Goal: Task Accomplishment & Management: Complete application form

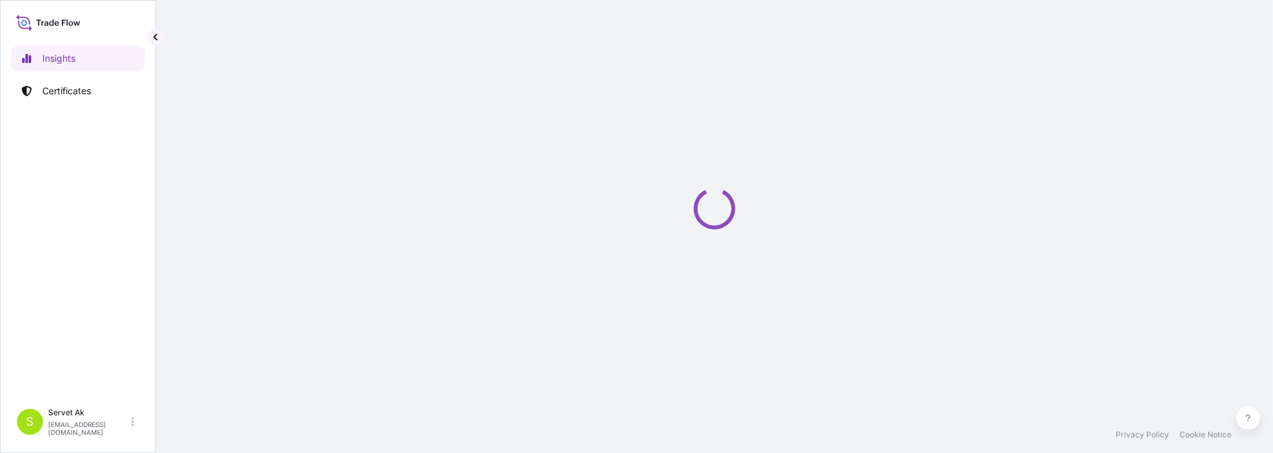
select select "2025"
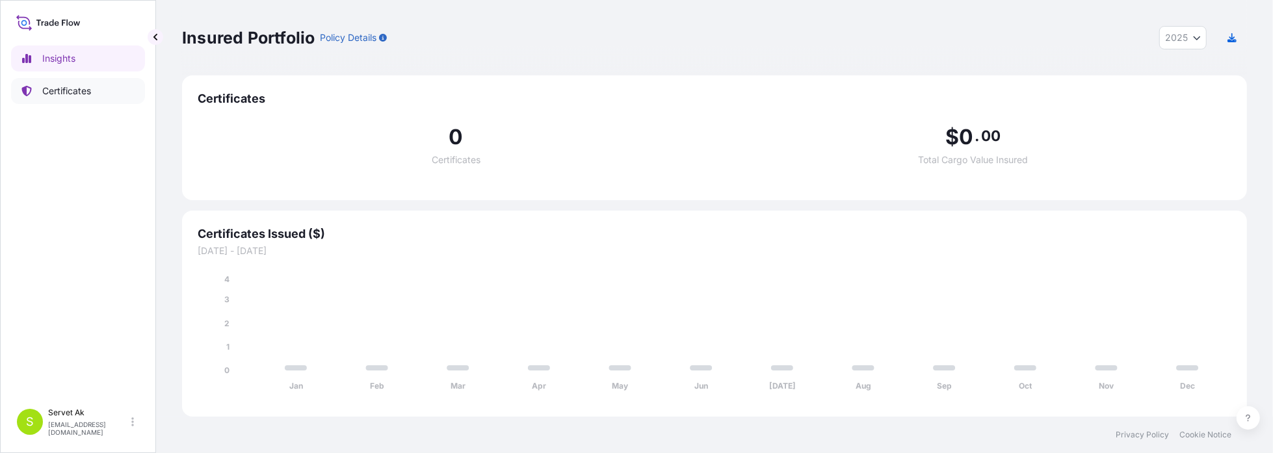
click at [59, 96] on p "Certificates" at bounding box center [66, 91] width 49 height 13
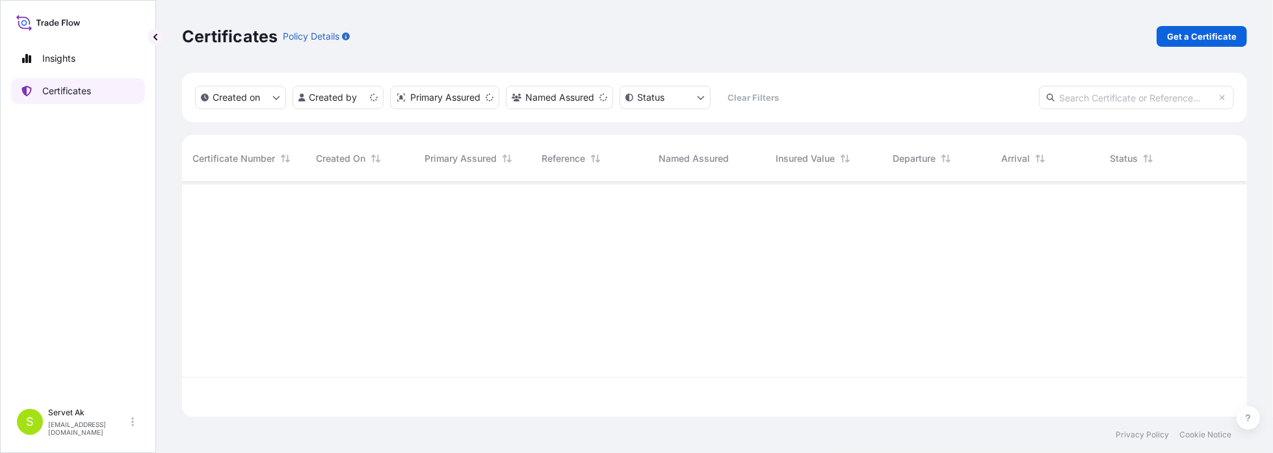
scroll to position [232, 1055]
click at [1221, 23] on div "Certificates Policy Details Get a Certificate" at bounding box center [714, 36] width 1065 height 73
click at [1217, 34] on p "Get a Certificate" at bounding box center [1202, 36] width 70 height 13
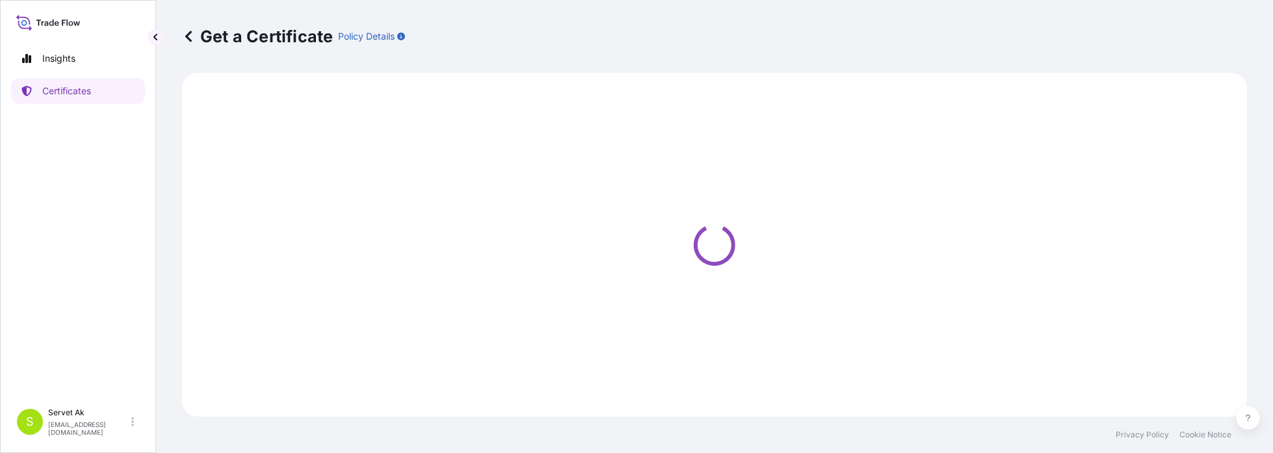
select select "Sea"
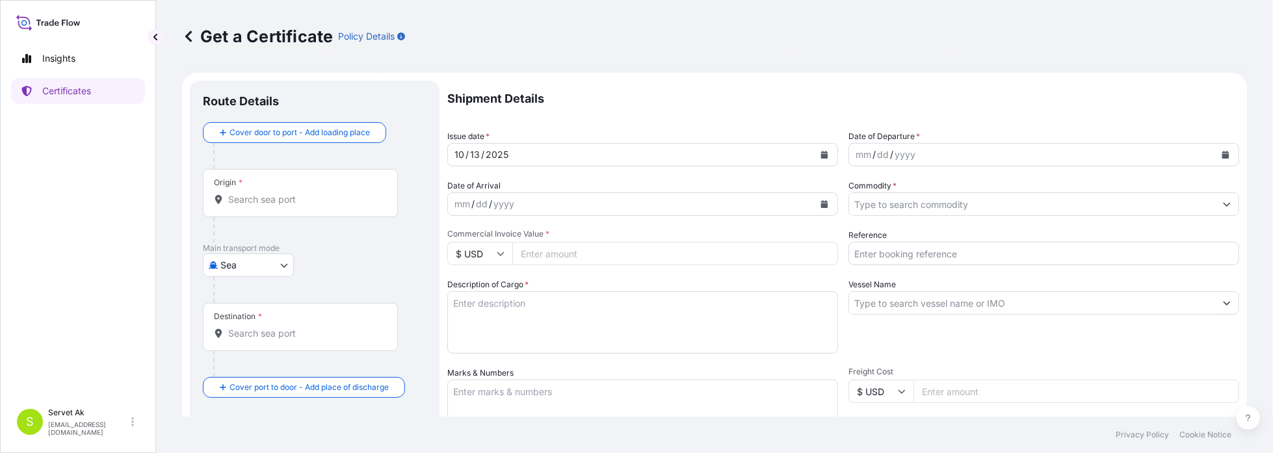
click at [990, 147] on div "mm / dd / yyyy" at bounding box center [1032, 154] width 366 height 23
click at [1221, 155] on button "Calendar" at bounding box center [1225, 154] width 21 height 21
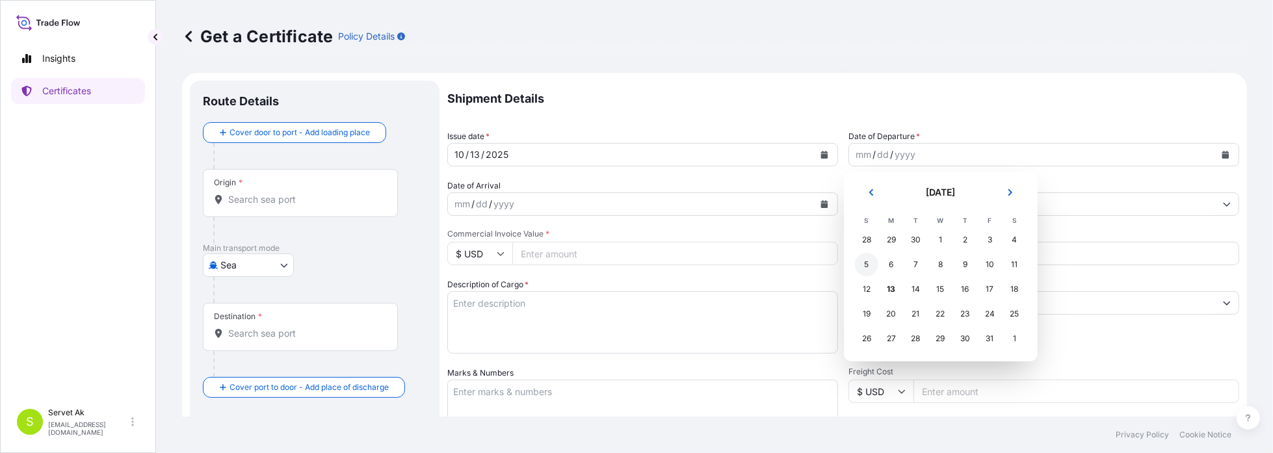
click at [873, 261] on div "5" at bounding box center [866, 264] width 23 height 23
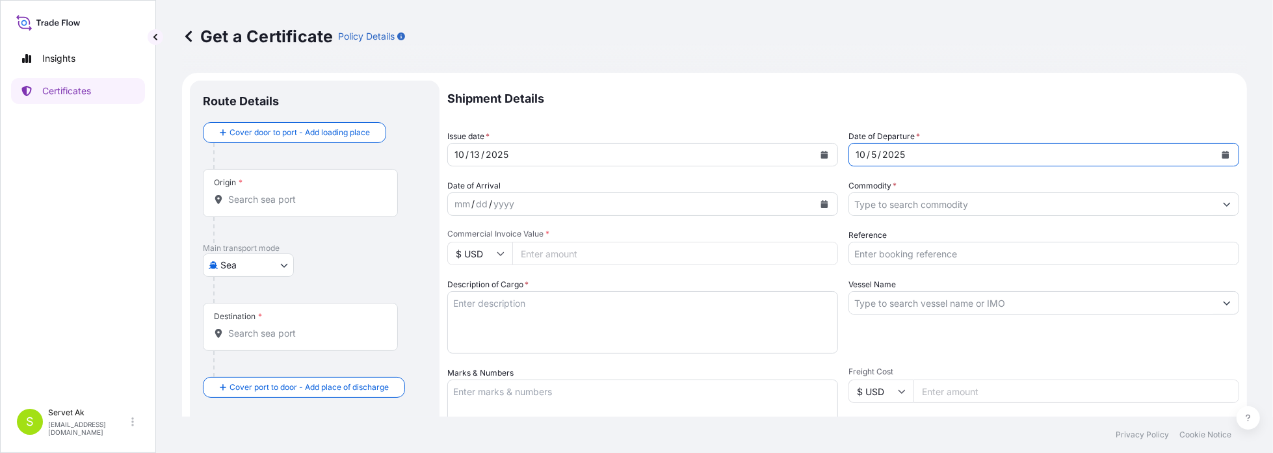
click at [597, 212] on div "mm / dd / yyyy" at bounding box center [631, 203] width 366 height 23
click at [821, 204] on icon "Calendar" at bounding box center [824, 204] width 7 height 8
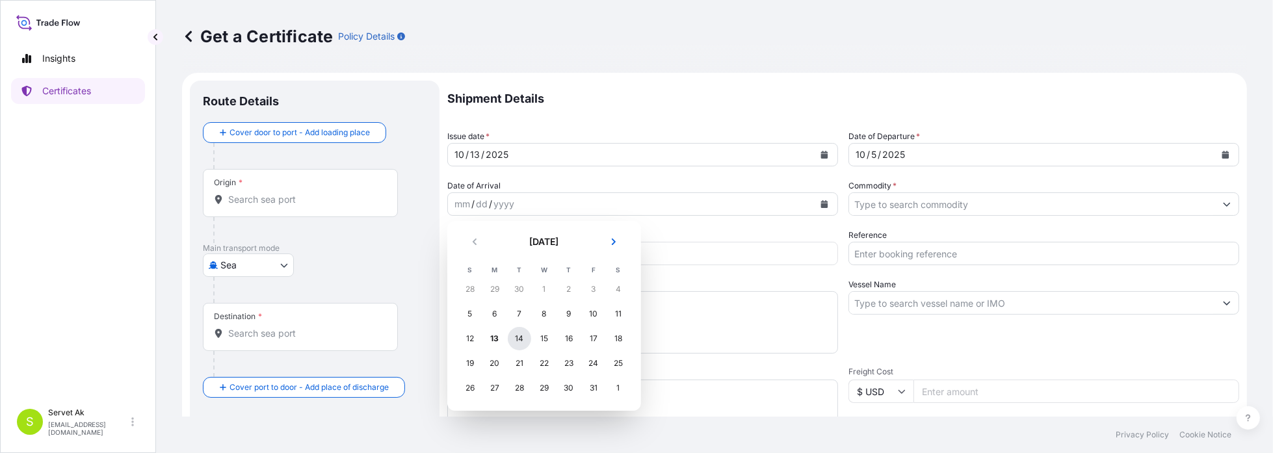
click at [517, 336] on div "14" at bounding box center [519, 338] width 23 height 23
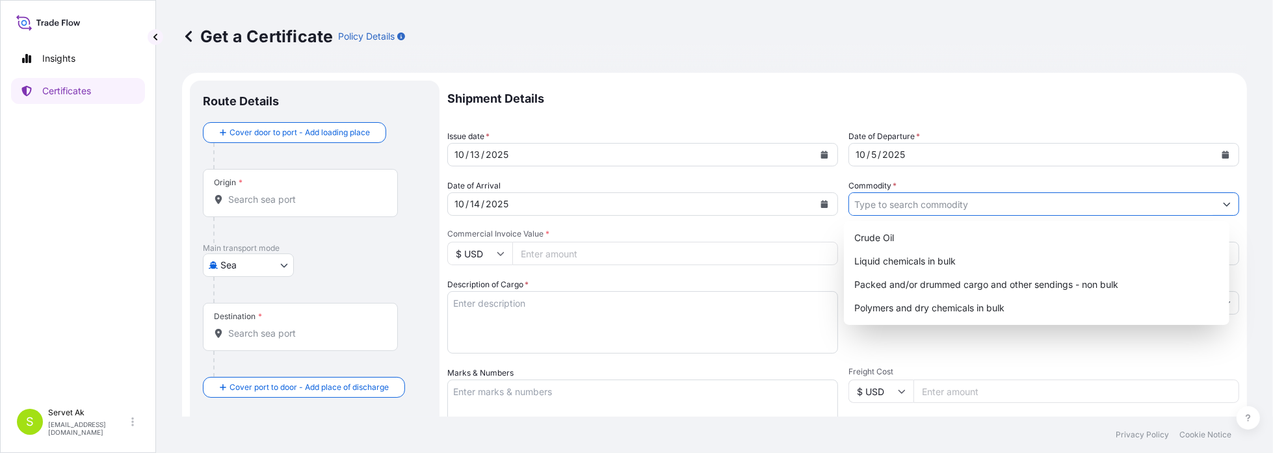
click at [943, 204] on input "Commodity *" at bounding box center [1032, 203] width 366 height 23
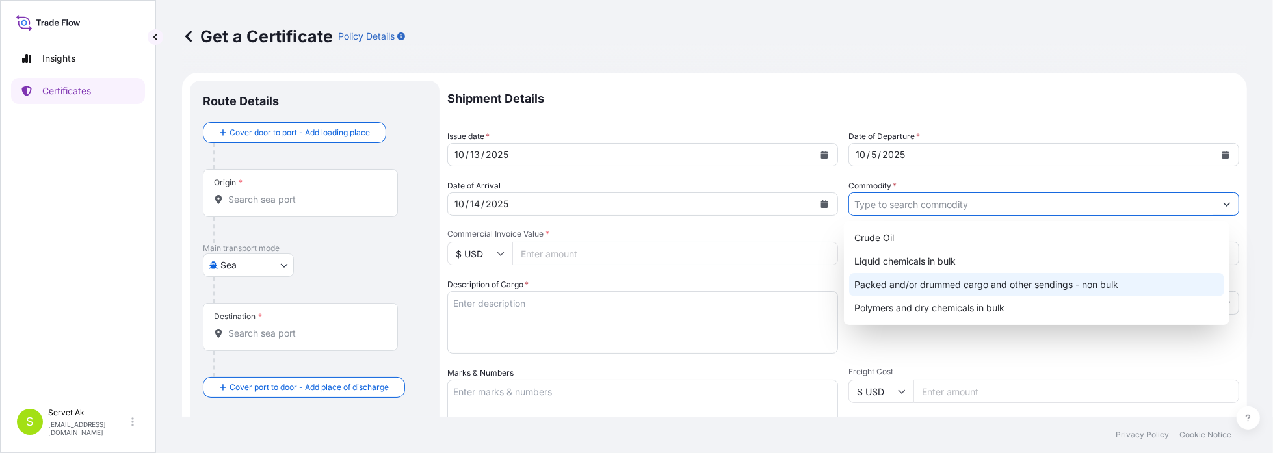
click at [916, 280] on div "Packed and/or drummed cargo and other sendings - non bulk" at bounding box center [1036, 284] width 375 height 23
type input "Packed and/or drummed cargo and other sendings - non bulk"
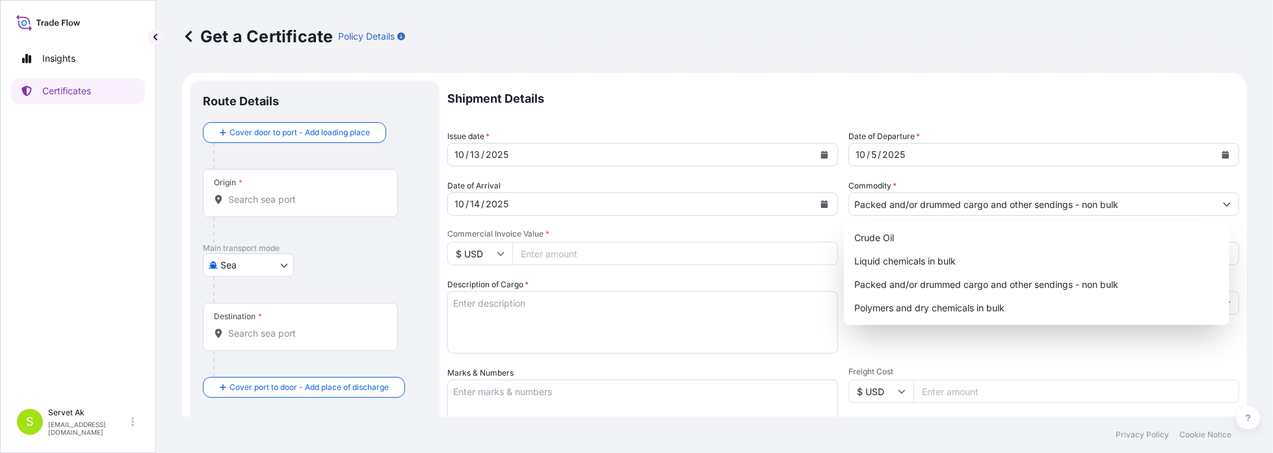
click at [841, 347] on div "Shipment Details Issue date * [DATE] Date of Departure * [DATE] Date of Arrival…" at bounding box center [843, 391] width 792 height 620
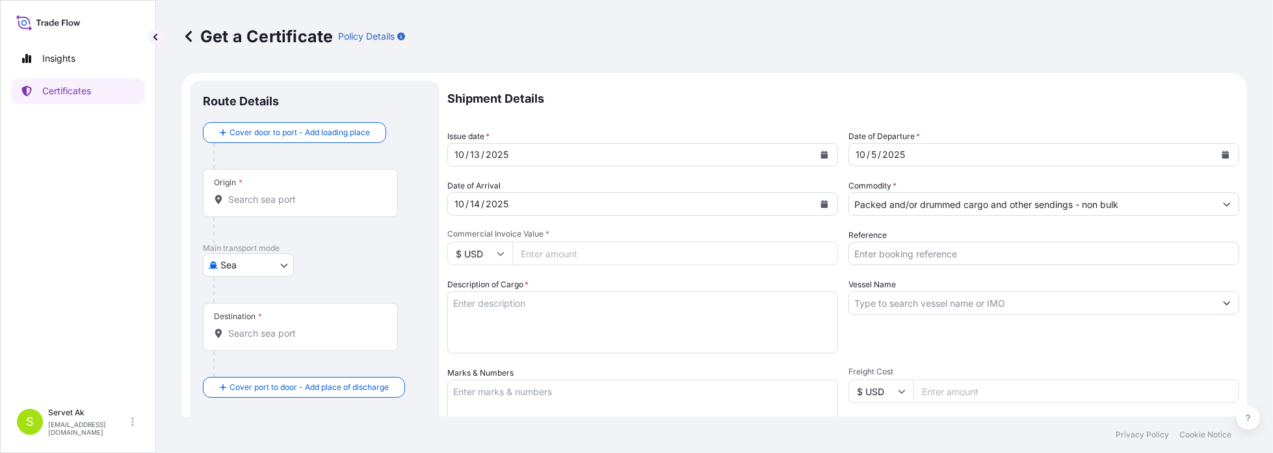
click at [871, 259] on input "Reference" at bounding box center [1044, 253] width 391 height 23
paste input "4900892813"
type input "4900892813"
click at [499, 257] on icon at bounding box center [501, 254] width 8 height 8
click at [483, 303] on div "€ EUR £ GBP $ USD ؋ AFN $ AUD R$ BRL $ CAD ¥ CNY $ HKD ₹ INR ¥ JPY DH MAD RM MY…" at bounding box center [479, 337] width 65 height 130
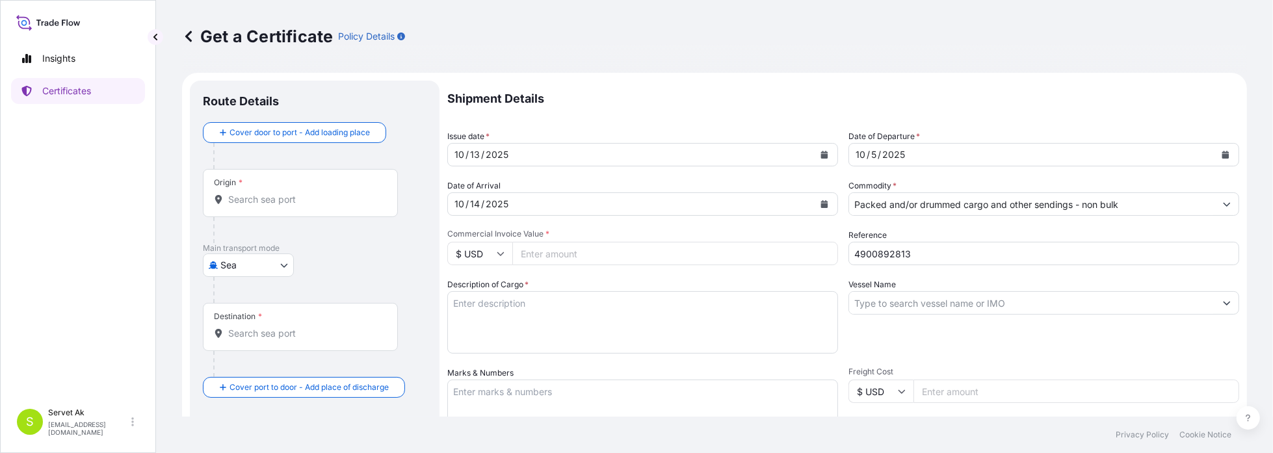
click at [503, 254] on icon at bounding box center [500, 254] width 7 height 4
click at [479, 287] on div "€ EUR" at bounding box center [480, 289] width 55 height 25
type input "€ EUR"
click at [538, 263] on input "Commercial Invoice Value *" at bounding box center [675, 253] width 326 height 23
type input "27965"
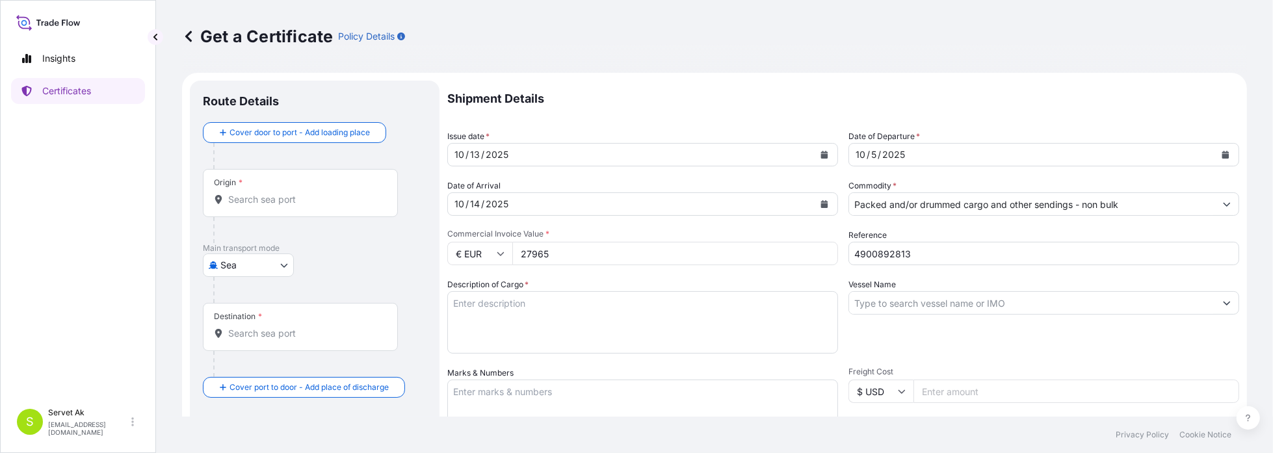
click at [714, 311] on textarea "Description of Cargo *" at bounding box center [642, 322] width 391 height 62
type textarea "B"
type textarea "P"
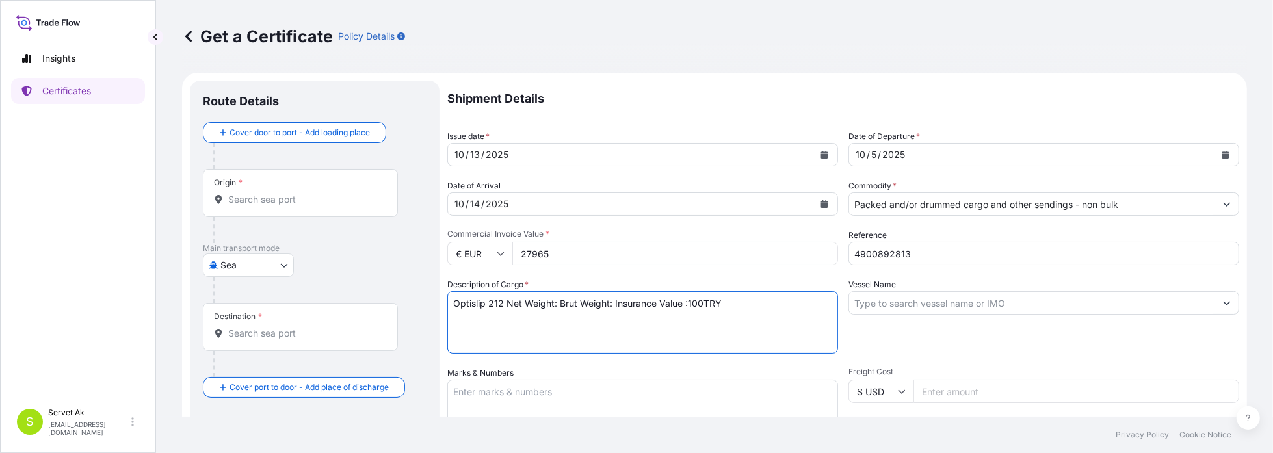
click at [555, 304] on textarea "Optislip 212 Net Weight: Brut Weight: Insurance Value :100TRY" at bounding box center [642, 322] width 391 height 62
click at [648, 303] on textarea "Optislip 212 Net Weight:7.000kg Brut Weight: Insurance Value :100TRY" at bounding box center [642, 322] width 391 height 62
drag, startPoint x: 793, startPoint y: 308, endPoint x: 306, endPoint y: 306, distance: 487.7
click at [306, 306] on form "Route Details Cover door to port - Add loading place Place of loading Road / In…" at bounding box center [714, 409] width 1065 height 672
type textarea "Optislip 212 Net Weight:7.000kg Brut Weight:7.350kg Insurance Value :100TRY"
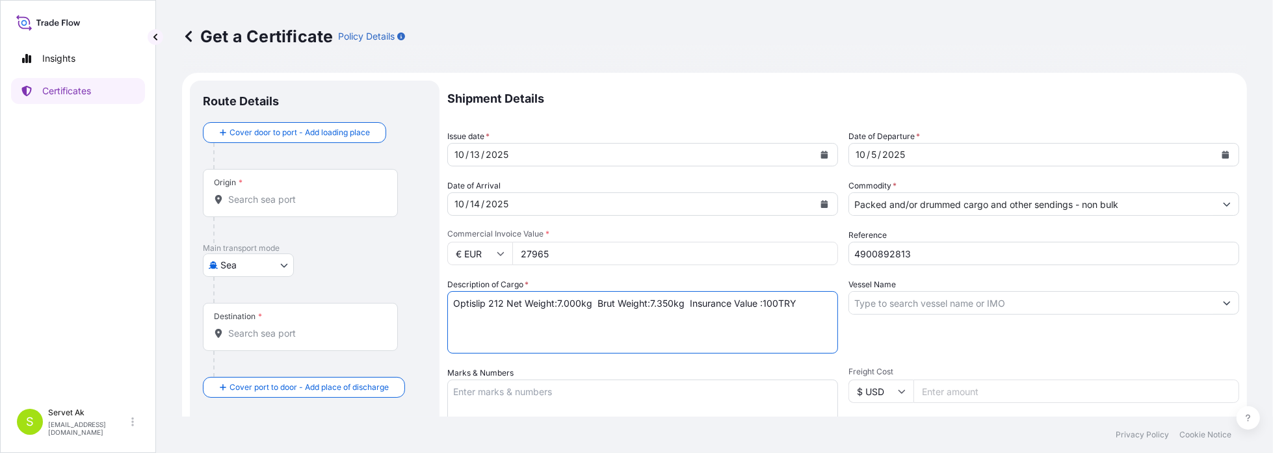
click at [634, 384] on textarea "Marks & Numbers" at bounding box center [642, 412] width 391 height 65
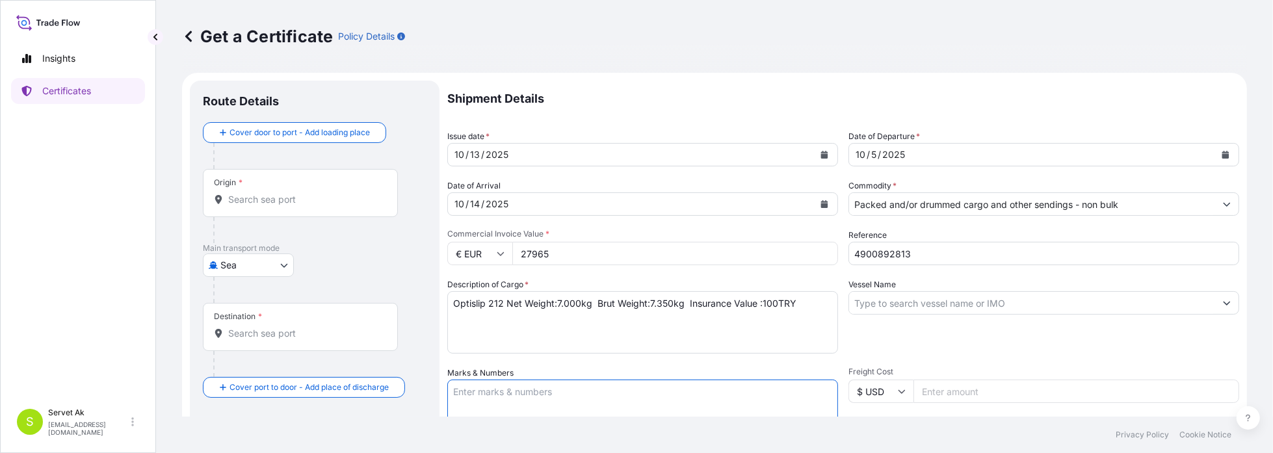
paste textarea "Optislip 212 Net Weight:7.000kg Brut Weight:7.350kg Insurance Value :100TRY"
type textarea "Optislip 212 Net Weight:7.000kg Brut Weight:7.350kg Insurance Value :100TRY"
click at [926, 311] on input "Vessel Name" at bounding box center [1032, 302] width 366 height 23
paste input "34 KM 5953"
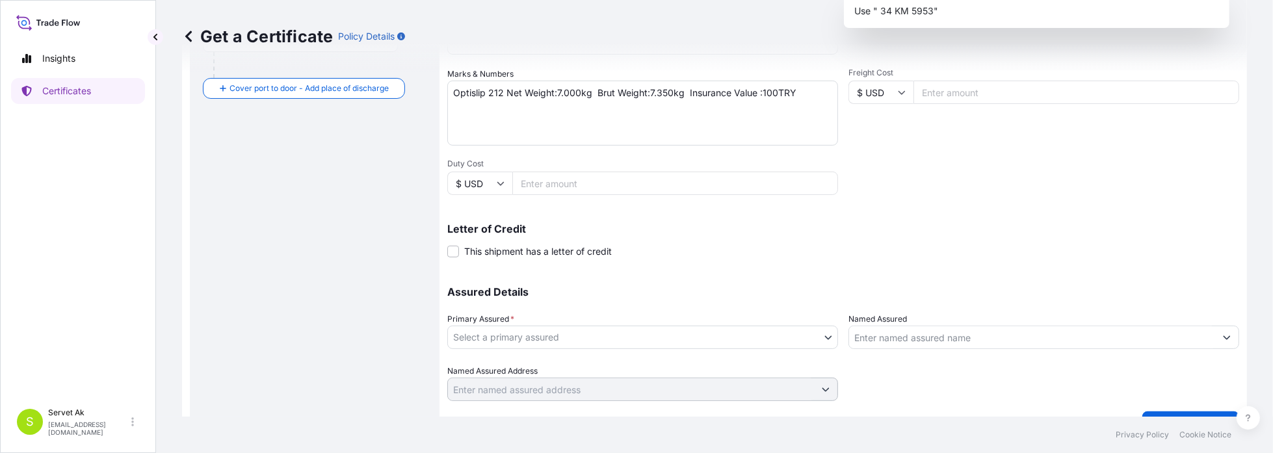
scroll to position [327, 0]
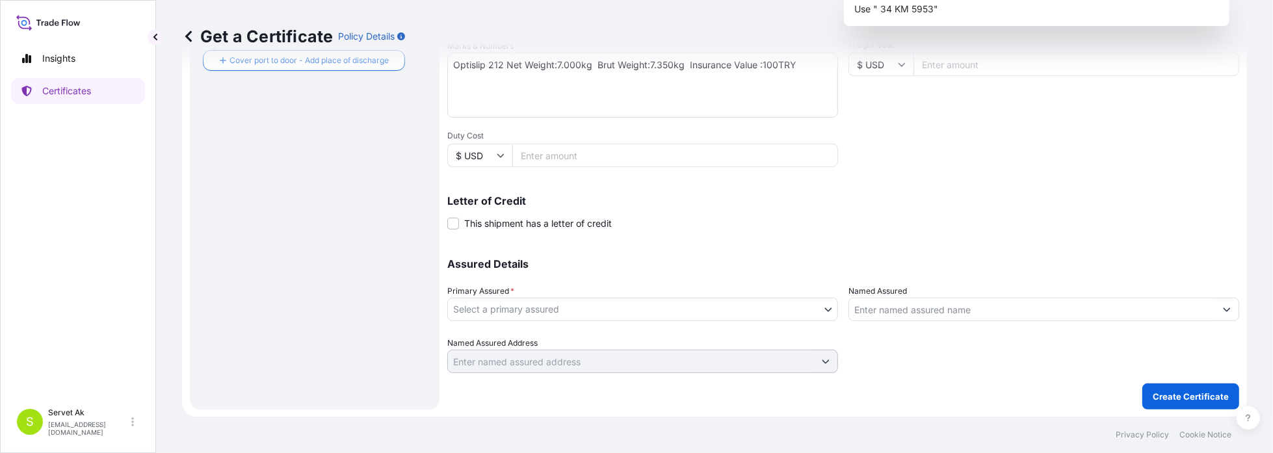
type input "34 KM 5953"
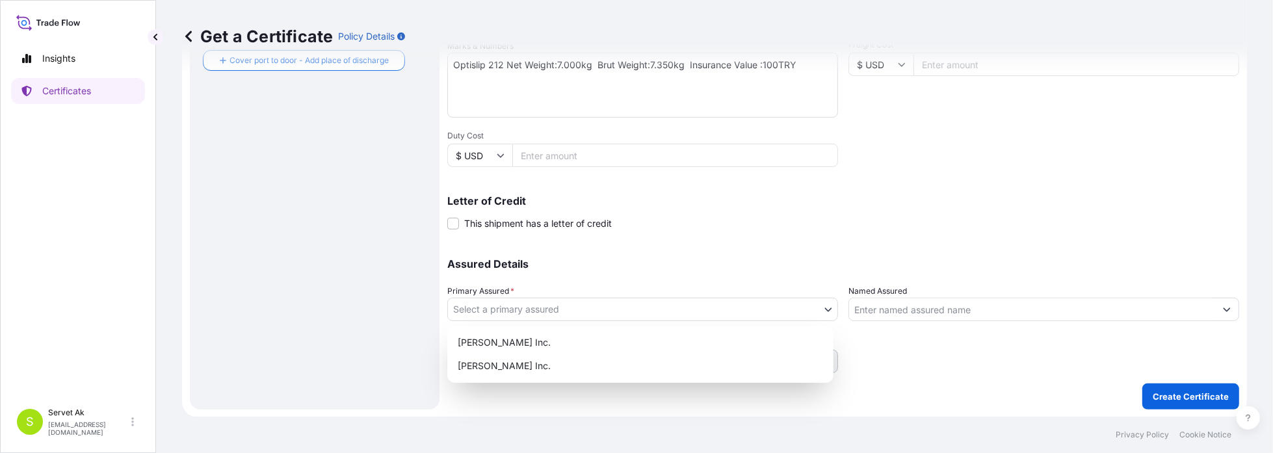
click at [589, 306] on body "0 options available. 0 options available. 0 options available. 0 options availa…" at bounding box center [636, 226] width 1273 height 453
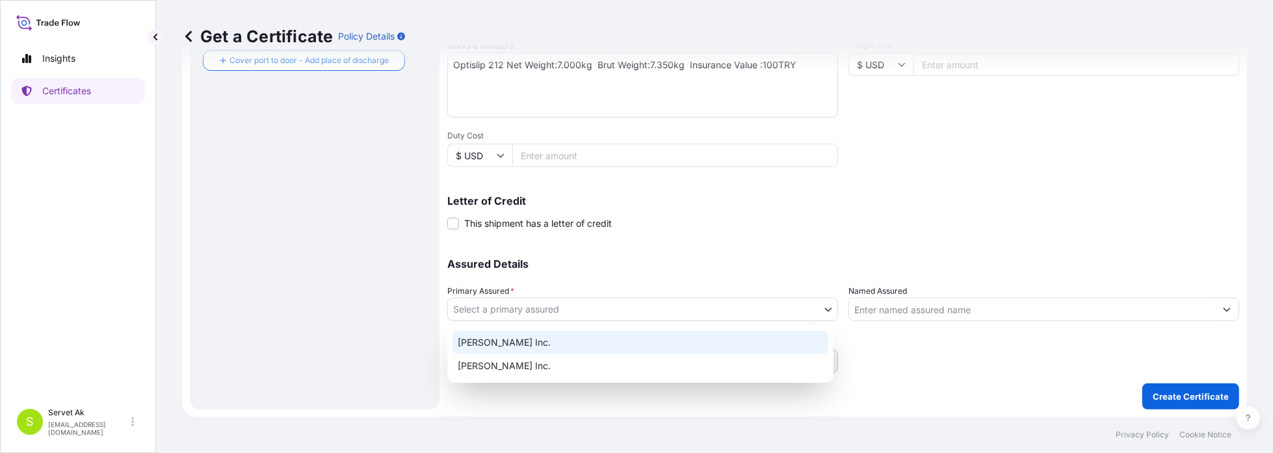
click at [567, 341] on div "[PERSON_NAME] Inc." at bounding box center [641, 342] width 376 height 23
select select "32015"
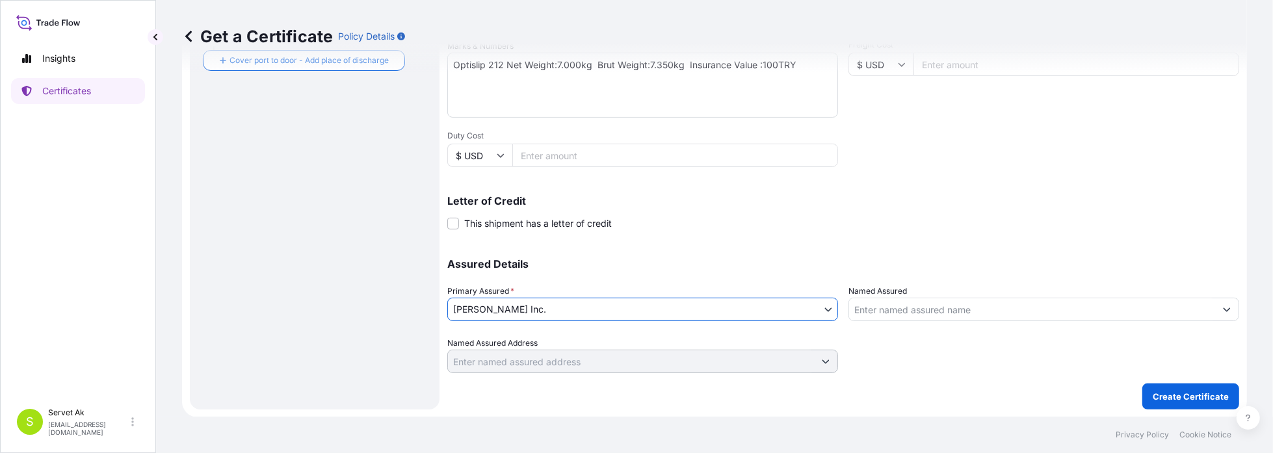
click at [872, 309] on input "Named Assured" at bounding box center [1032, 309] width 366 height 23
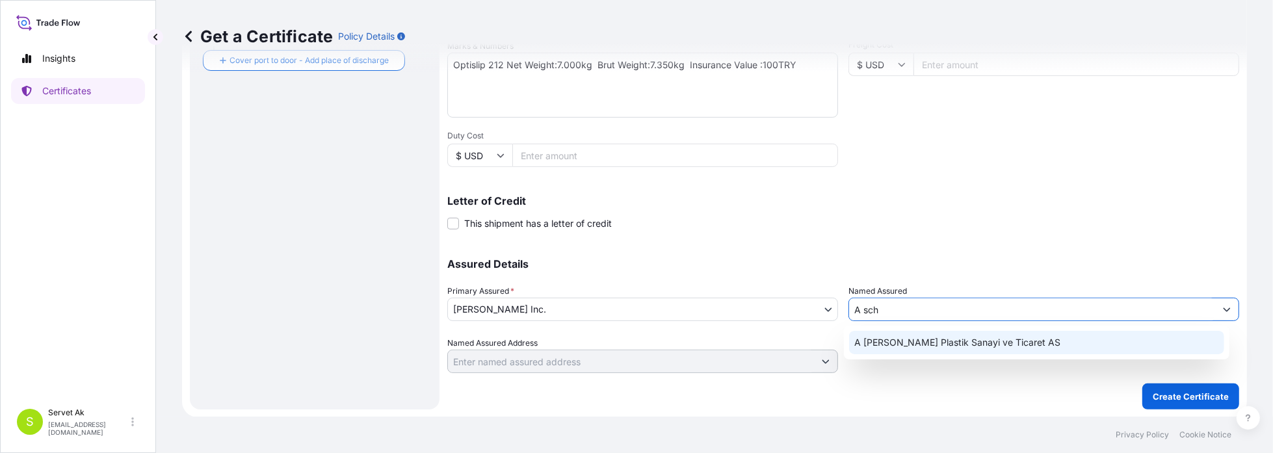
click at [897, 345] on span "A [PERSON_NAME] Plastik Sanayi ve Ticaret AS" at bounding box center [957, 342] width 206 height 13
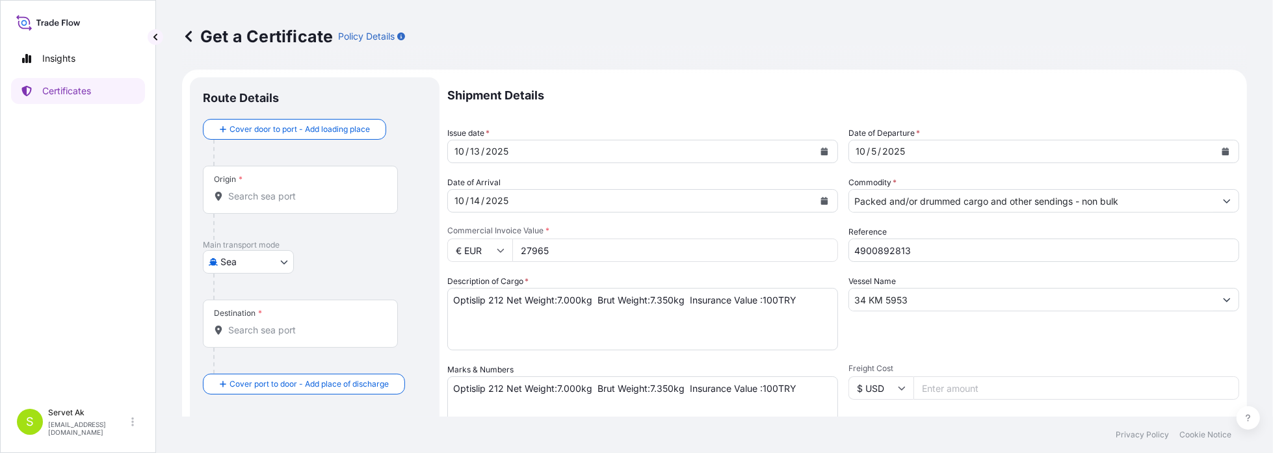
scroll to position [0, 0]
type input "A [PERSON_NAME] Plastik Sanayi ve Ticaret AS"
click at [280, 204] on input "Origin *" at bounding box center [304, 199] width 153 height 13
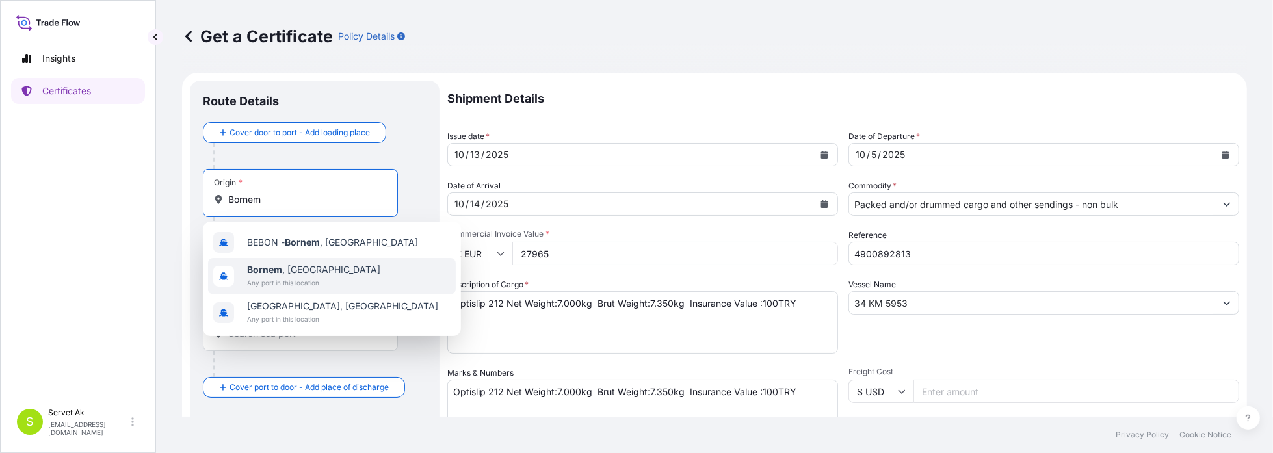
click at [271, 263] on span "Bornem , [GEOGRAPHIC_DATA]" at bounding box center [313, 269] width 133 height 13
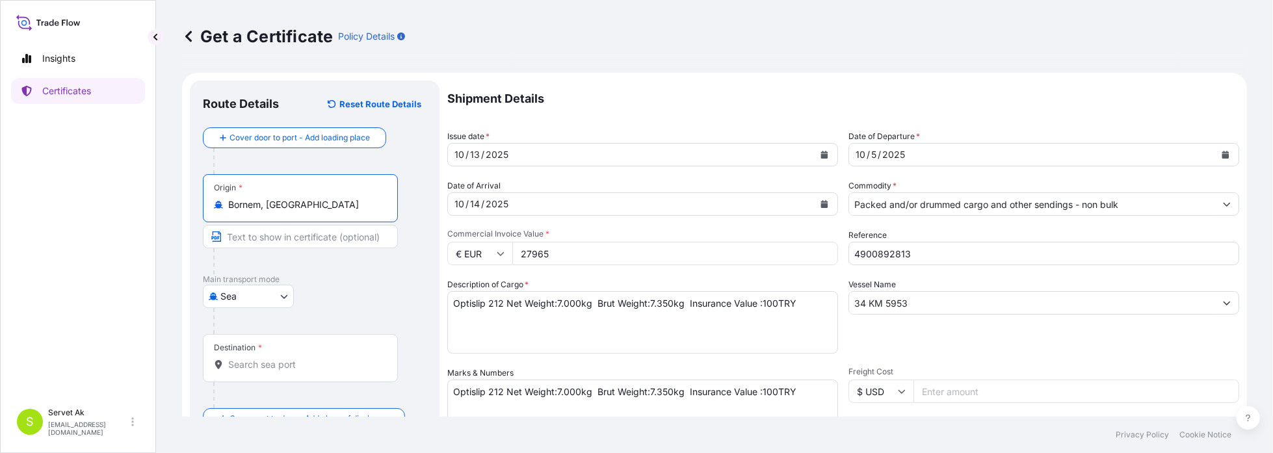
type input "Bornem, [GEOGRAPHIC_DATA]"
click at [249, 291] on body "0 options available. 3 options available. Insights Certificates S Servet Ak [EM…" at bounding box center [636, 226] width 1273 height 453
click at [250, 350] on div "Road" at bounding box center [248, 352] width 81 height 23
select select "Road"
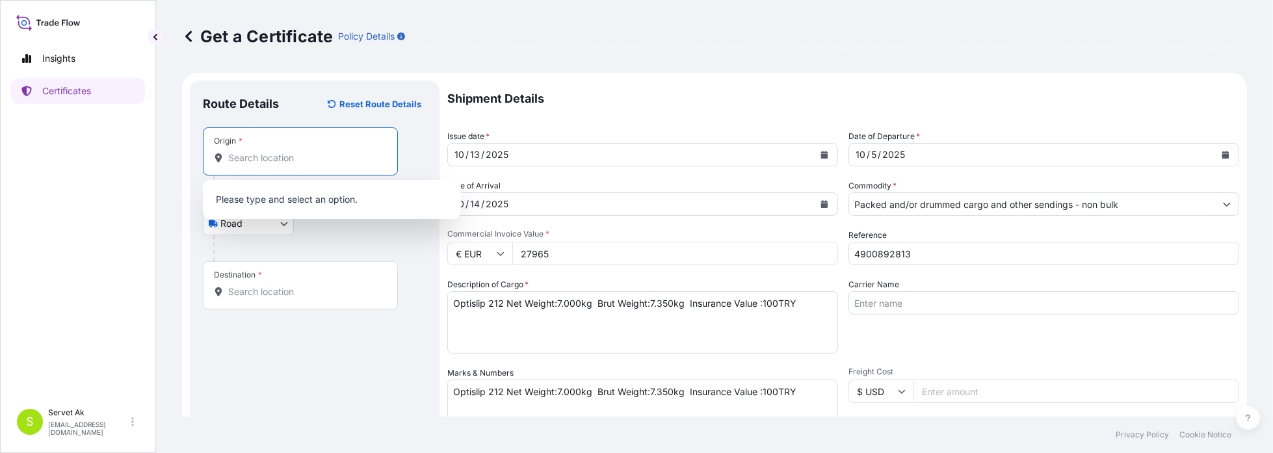
click at [267, 152] on input "Origin *" at bounding box center [304, 158] width 153 height 13
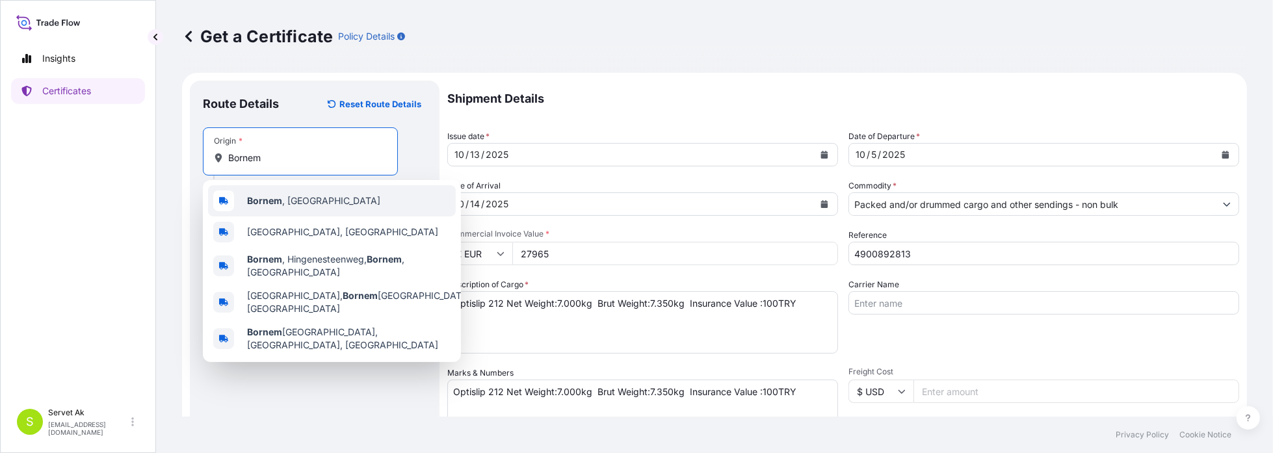
click at [279, 205] on b "Bornem" at bounding box center [264, 200] width 35 height 11
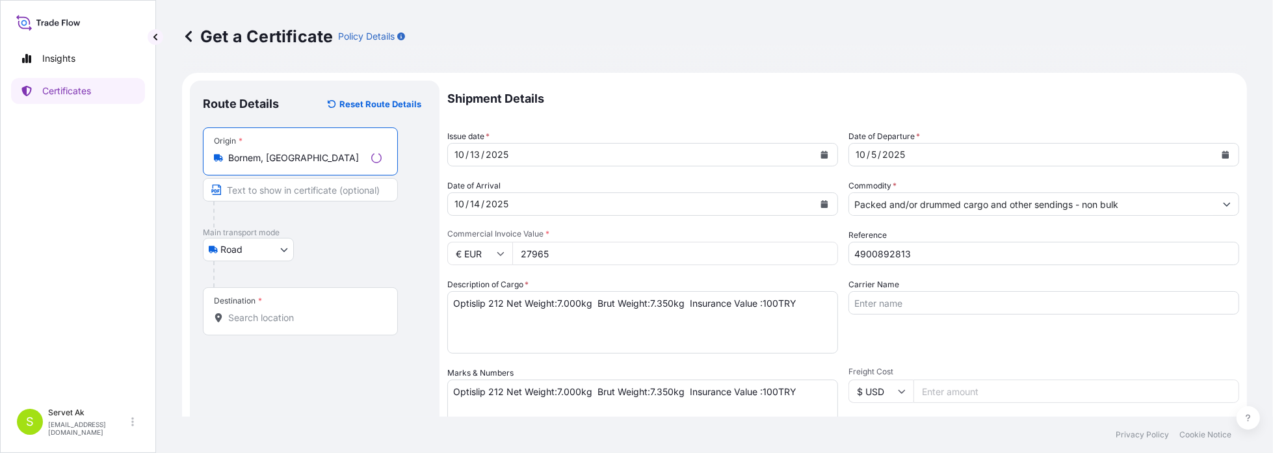
type input "Bornem, [GEOGRAPHIC_DATA]"
click at [261, 293] on div "Destination *" at bounding box center [300, 311] width 195 height 48
click at [261, 311] on input "Destination *" at bounding box center [304, 317] width 153 height 13
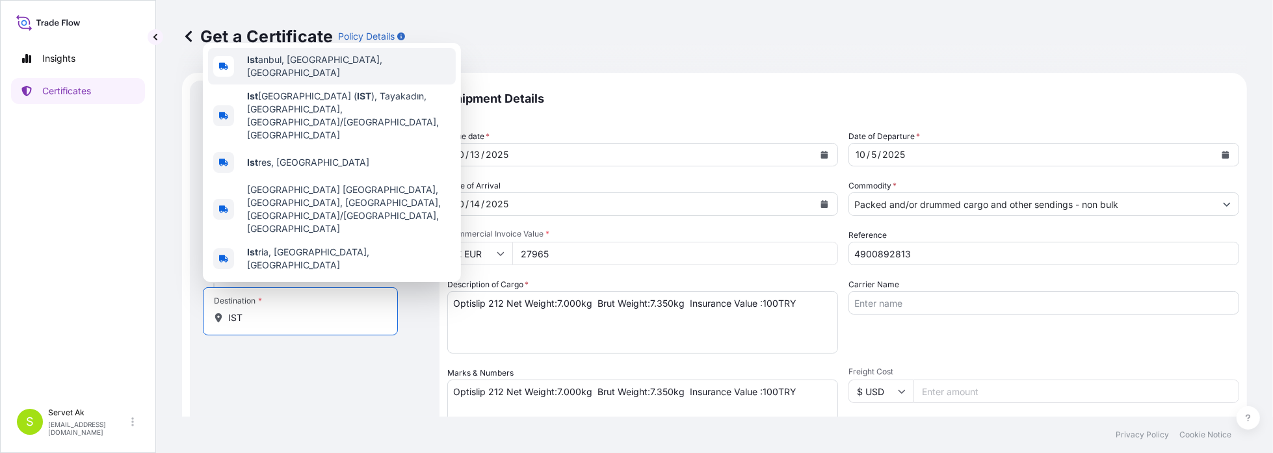
click at [269, 79] on span "Ist anbul, [GEOGRAPHIC_DATA], [GEOGRAPHIC_DATA]" at bounding box center [349, 66] width 204 height 26
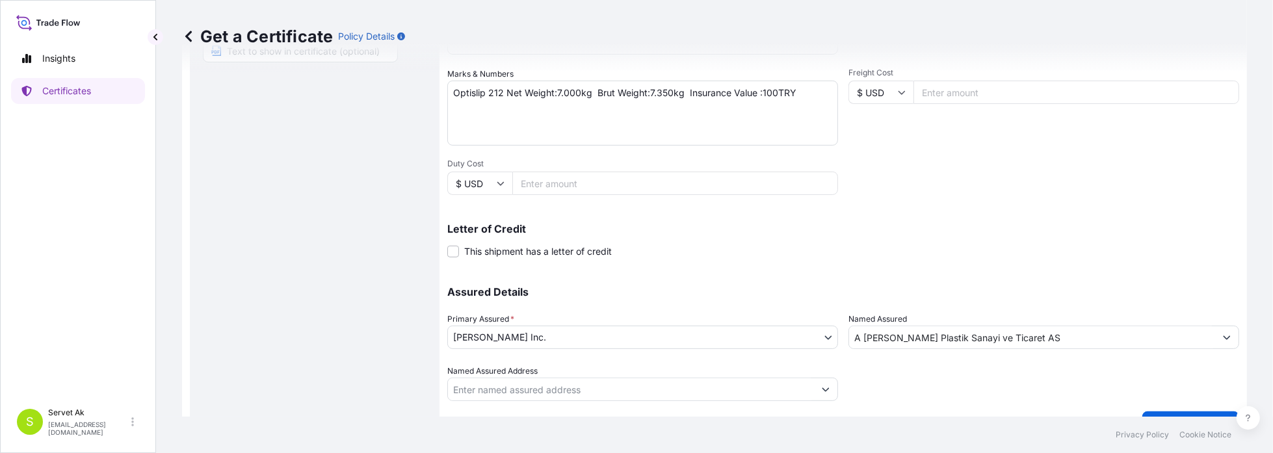
scroll to position [327, 0]
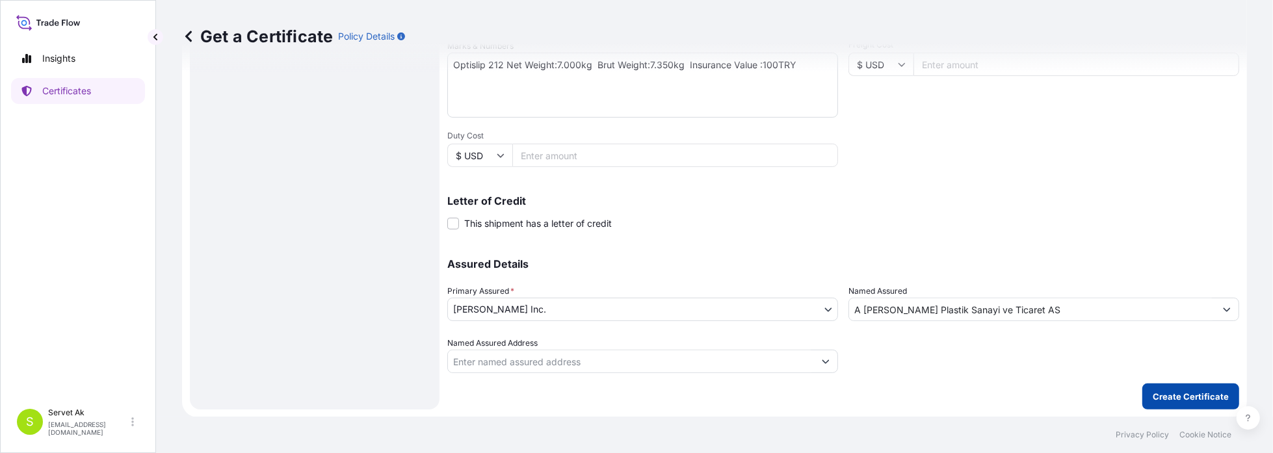
type input "[GEOGRAPHIC_DATA], [GEOGRAPHIC_DATA], [GEOGRAPHIC_DATA]"
click at [1211, 389] on button "Create Certificate" at bounding box center [1190, 397] width 97 height 26
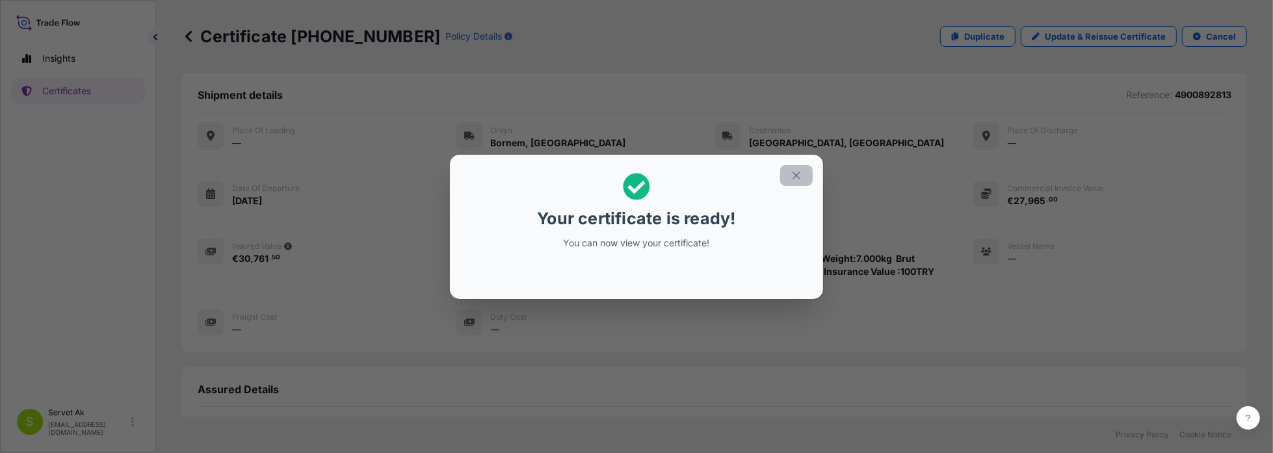
click at [799, 181] on button "button" at bounding box center [796, 175] width 33 height 21
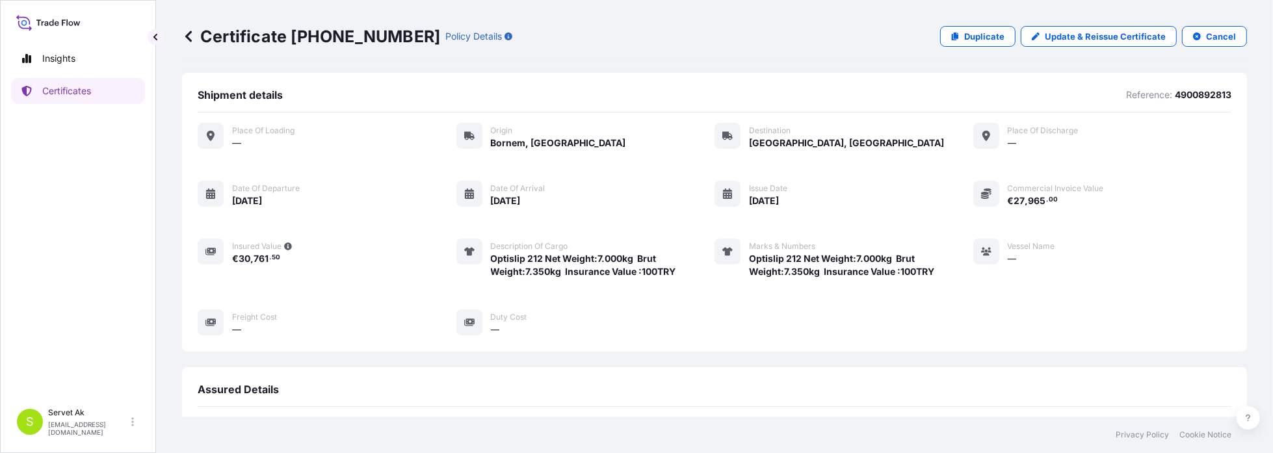
scroll to position [313, 0]
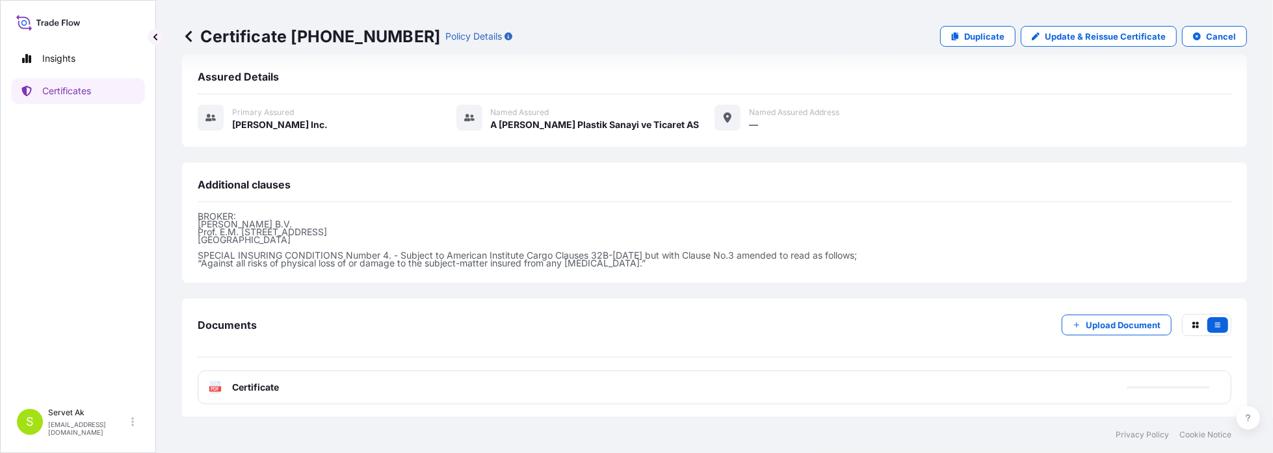
click at [256, 384] on span "Certificate" at bounding box center [255, 387] width 47 height 13
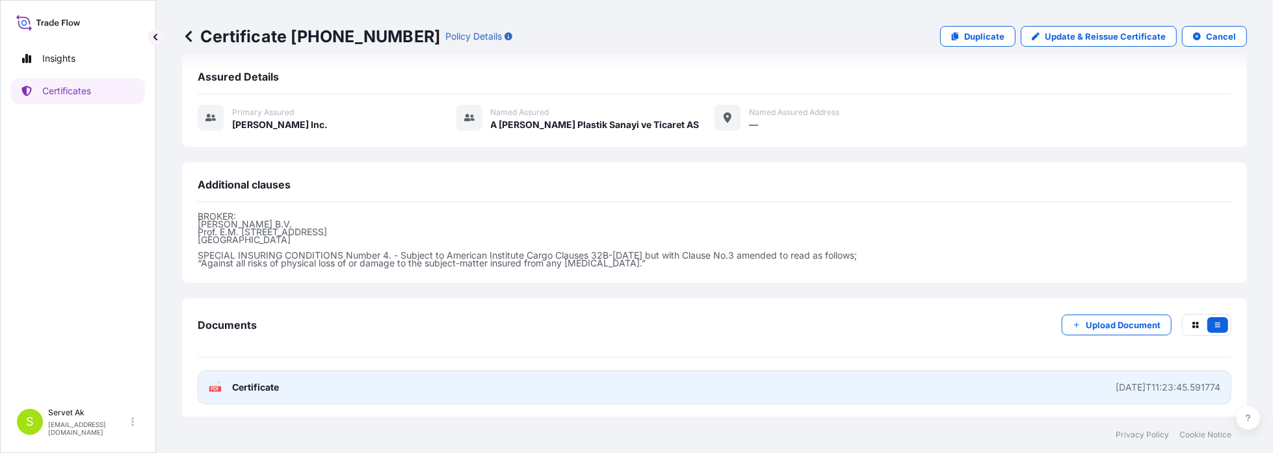
click at [279, 384] on link "PDF Certificate [DATE]T11:23:45.591774" at bounding box center [715, 388] width 1034 height 34
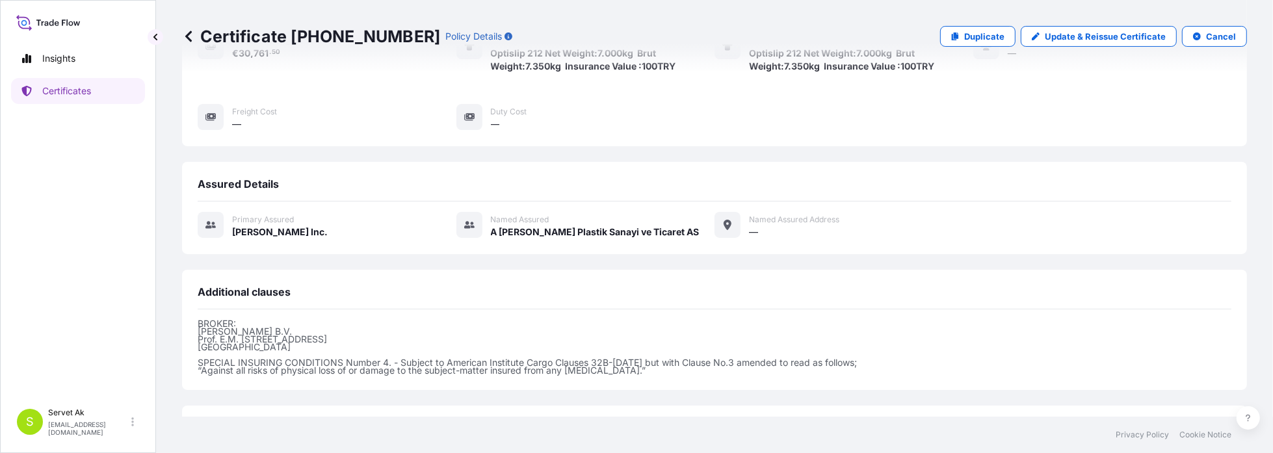
scroll to position [183, 0]
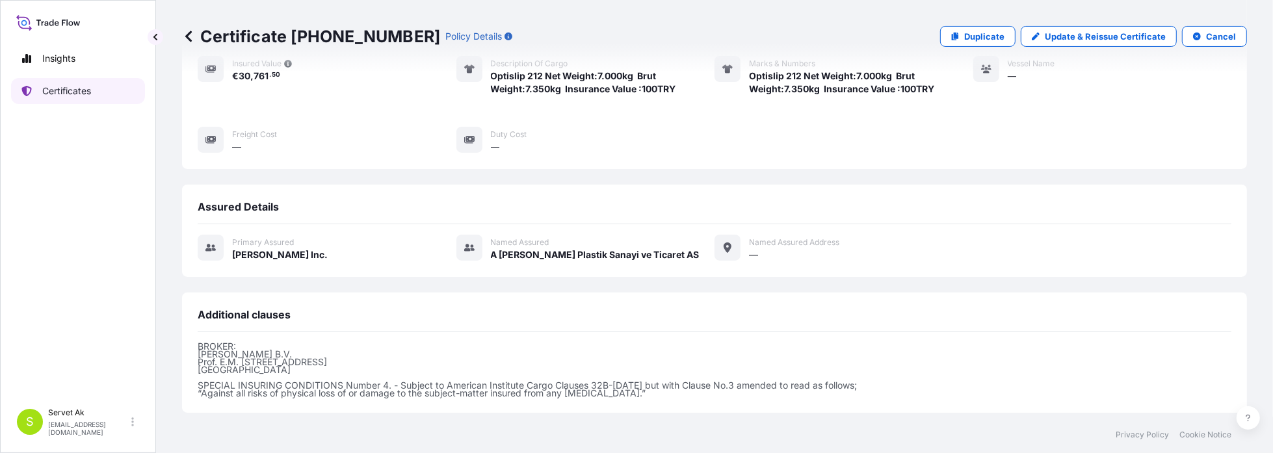
click at [79, 83] on link "Certificates" at bounding box center [78, 91] width 134 height 26
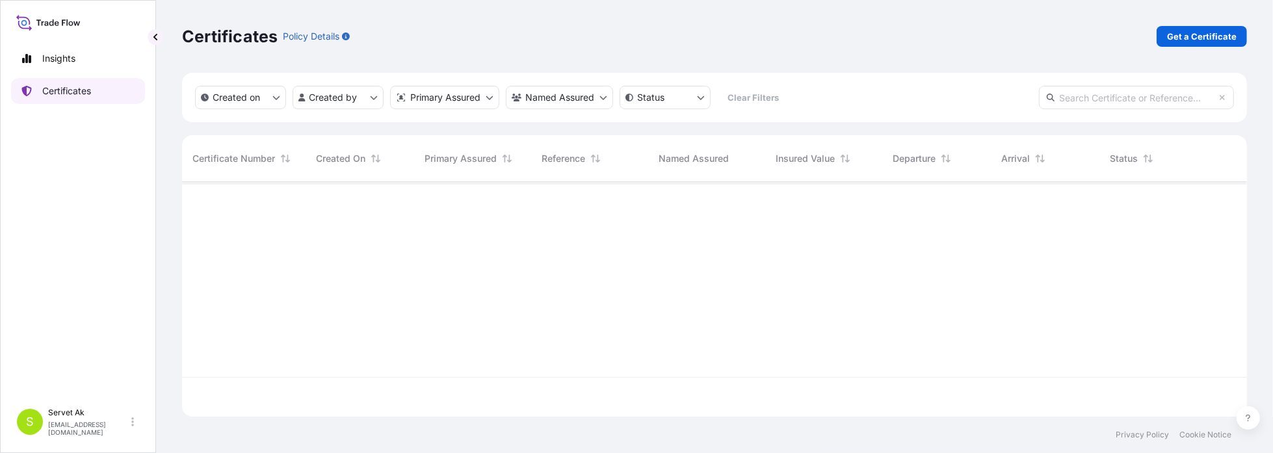
scroll to position [232, 1055]
click at [1219, 38] on p "Get a Certificate" at bounding box center [1202, 36] width 70 height 13
select select "Sea"
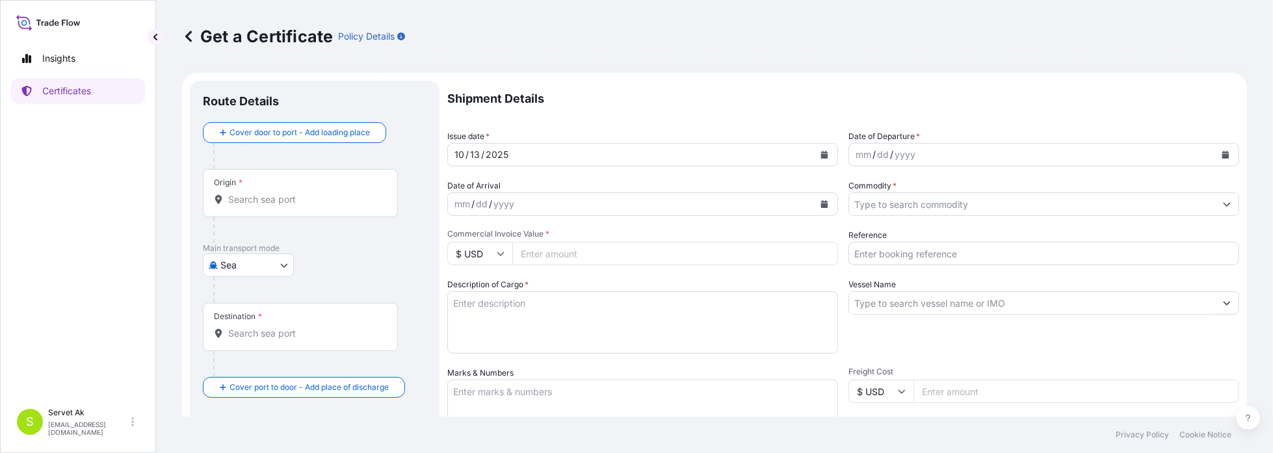
click at [940, 153] on div "mm / dd / yyyy" at bounding box center [1032, 154] width 366 height 23
click at [1224, 161] on button "Calendar" at bounding box center [1225, 154] width 21 height 21
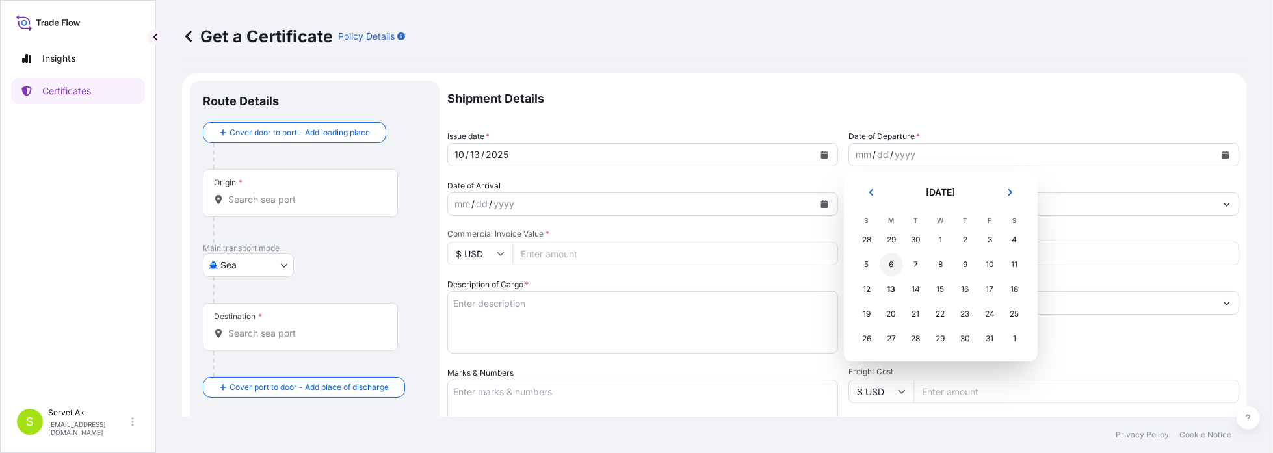
click at [884, 265] on div "6" at bounding box center [891, 264] width 23 height 23
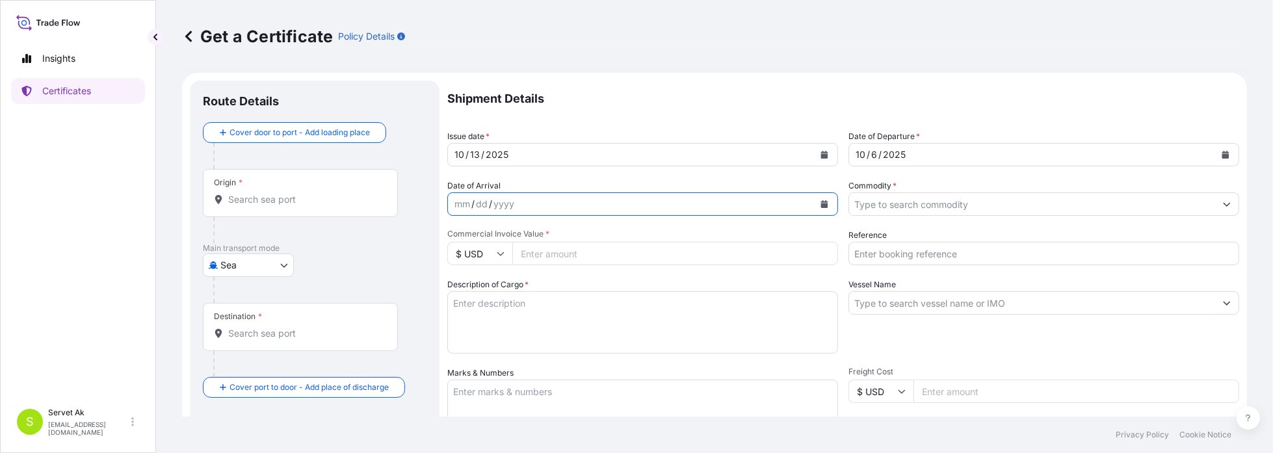
click at [821, 205] on icon "Calendar" at bounding box center [824, 204] width 7 height 8
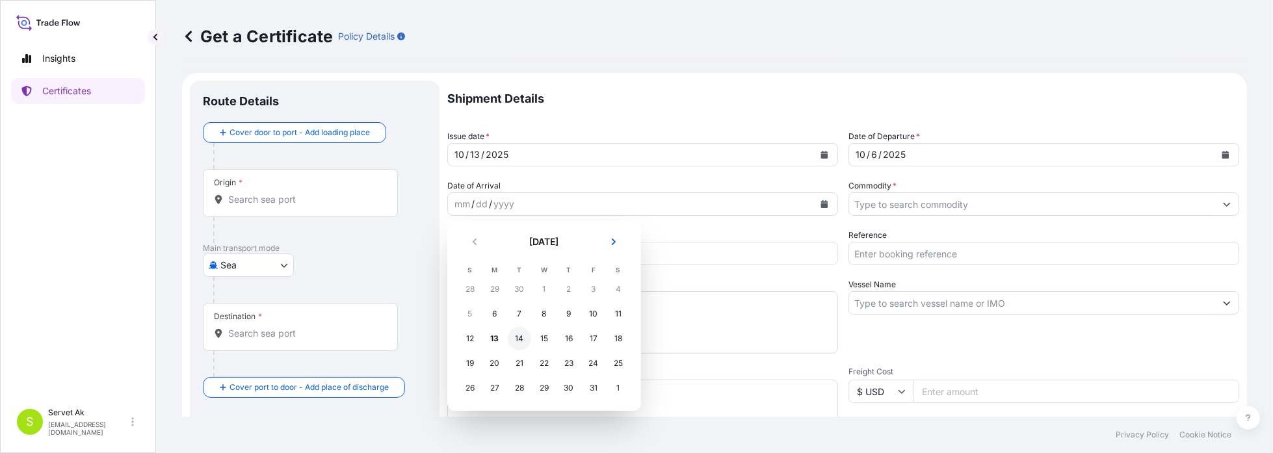
click at [521, 338] on div "14" at bounding box center [519, 338] width 23 height 23
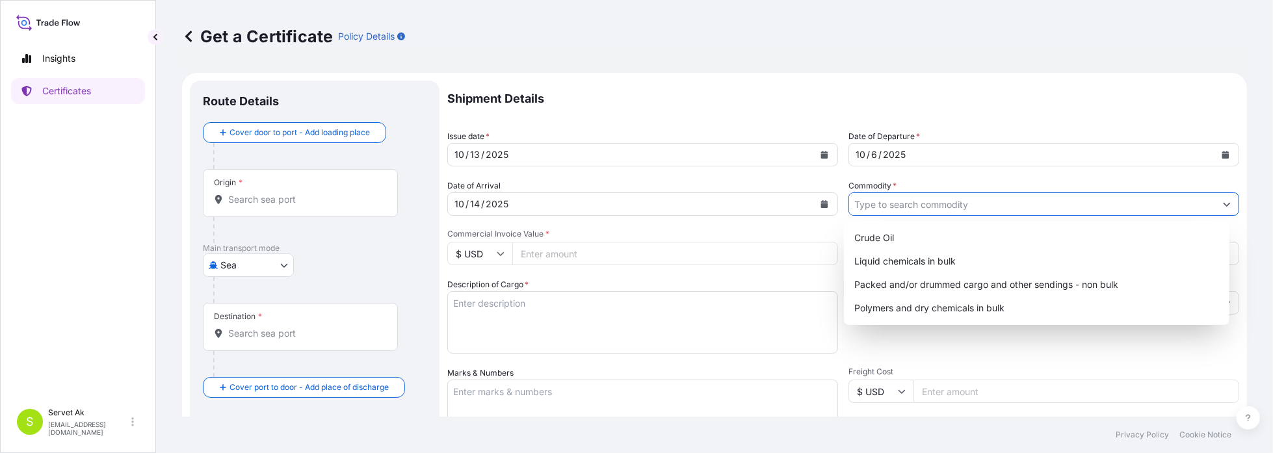
click at [885, 213] on input "Commodity *" at bounding box center [1032, 203] width 366 height 23
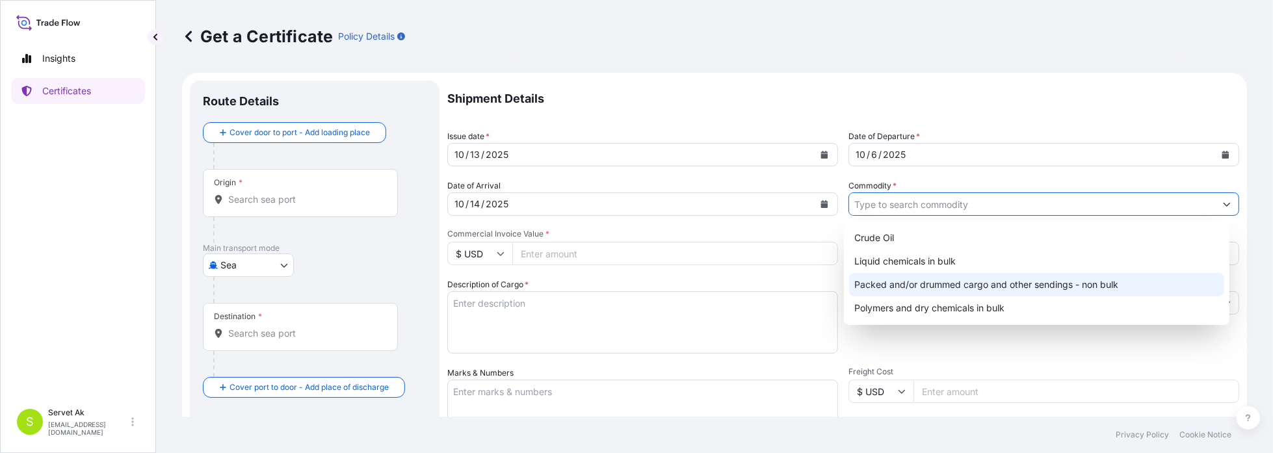
click at [891, 285] on div "Packed and/or drummed cargo and other sendings - non bulk" at bounding box center [1036, 284] width 375 height 23
type input "Packed and/or drummed cargo and other sendings - non bulk"
click at [915, 281] on div "Packed and/or drummed cargo and other sendings - non bulk" at bounding box center [1036, 284] width 375 height 23
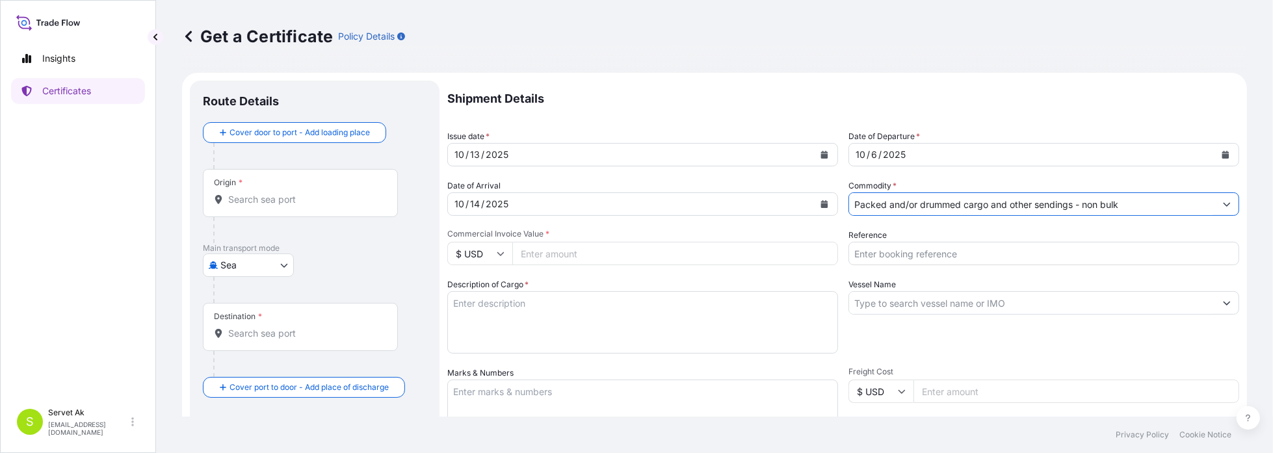
click at [879, 262] on input "Reference" at bounding box center [1044, 253] width 391 height 23
paste input "4900888840"
type input "4900888840"
click at [503, 249] on div "$ USD" at bounding box center [479, 253] width 65 height 23
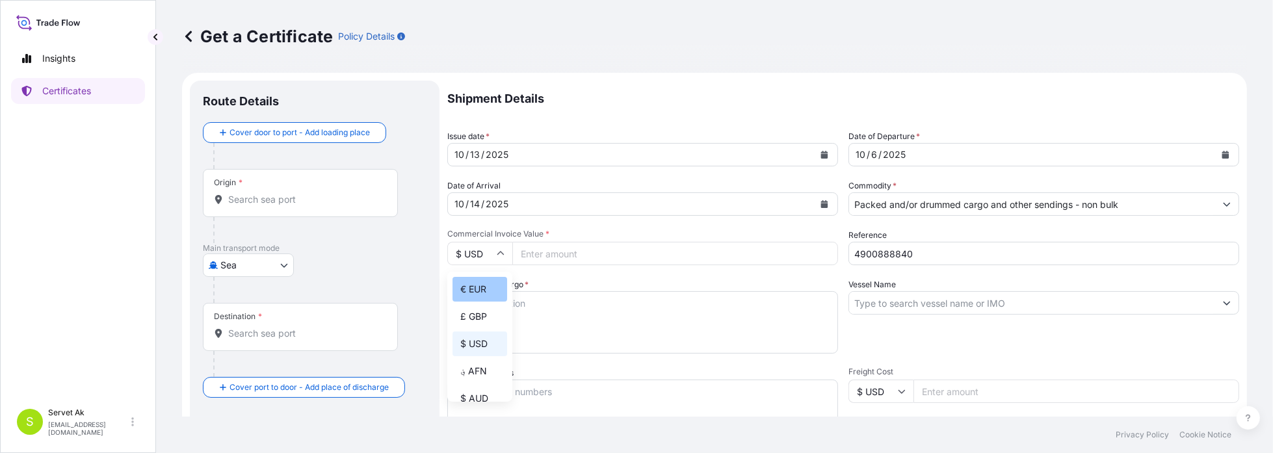
click at [489, 293] on div "€ EUR" at bounding box center [480, 289] width 55 height 25
type input "€ EUR"
click at [546, 251] on input "Commercial Invoice Value *" at bounding box center [675, 253] width 326 height 23
click at [547, 254] on input "1242731" at bounding box center [675, 253] width 326 height 23
type input "12427.31"
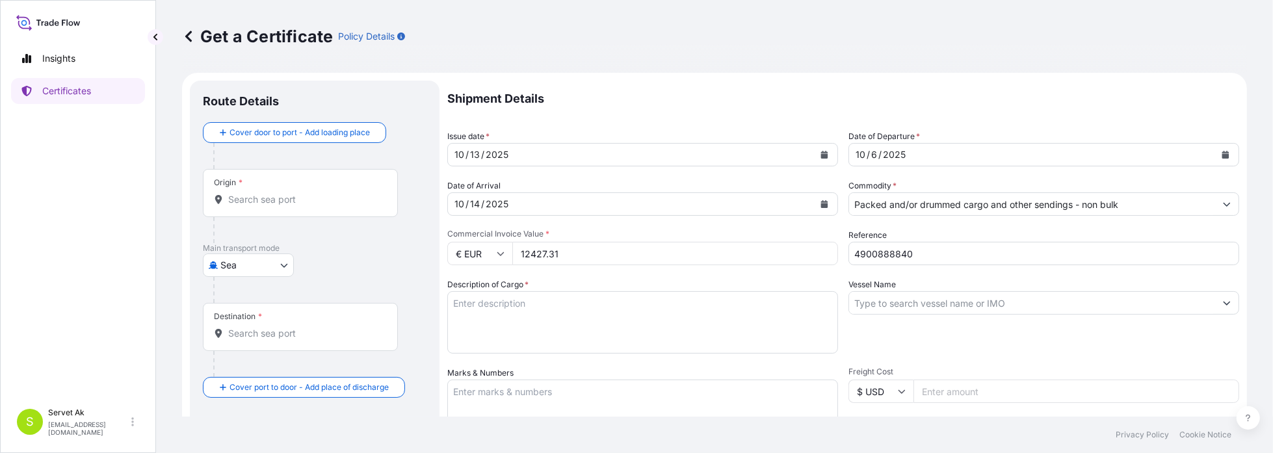
click at [872, 259] on input "4900888840" at bounding box center [1044, 253] width 391 height 23
click at [891, 306] on input "Vessel Name" at bounding box center [1032, 302] width 366 height 23
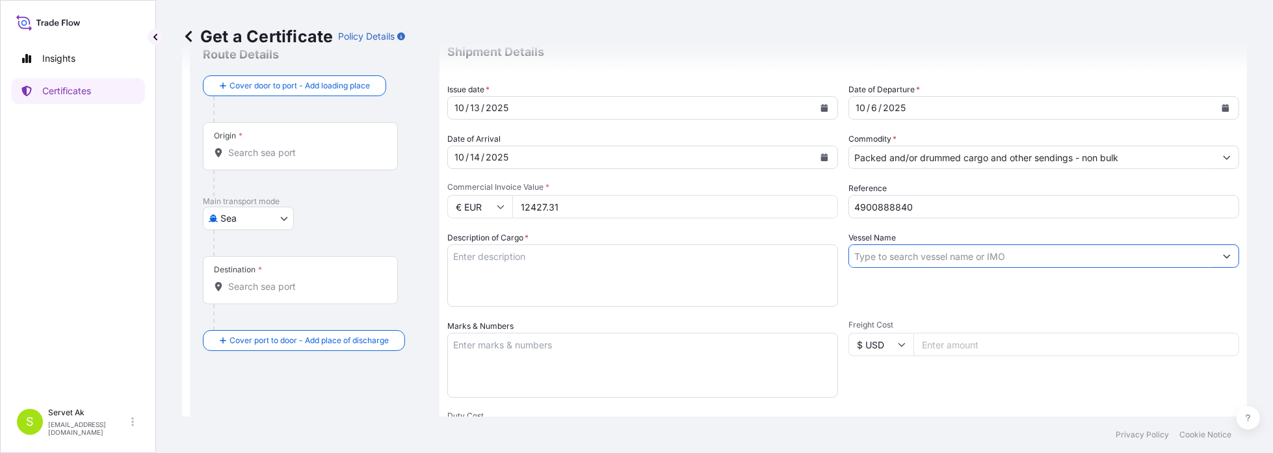
scroll to position [65, 0]
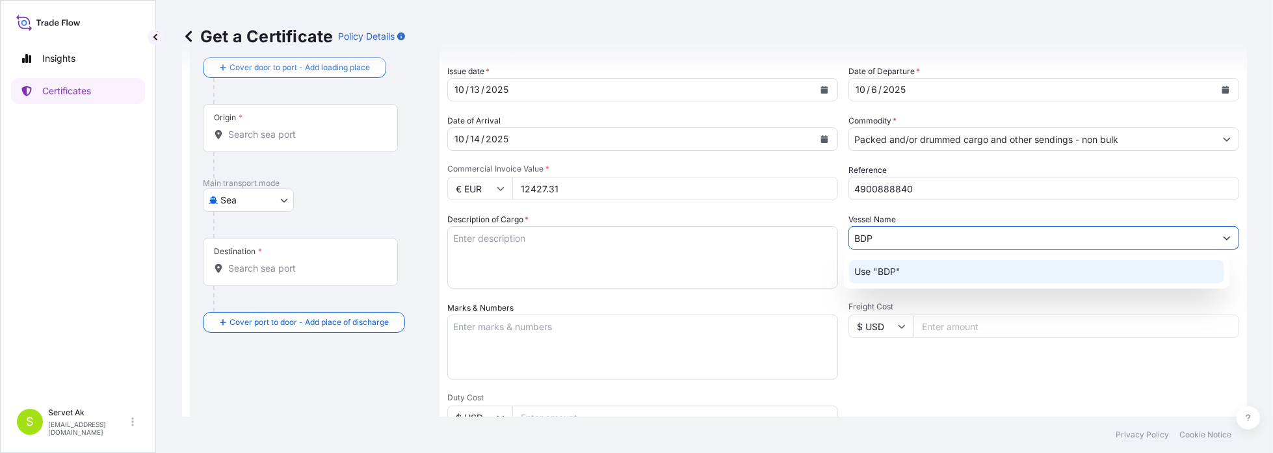
click at [895, 269] on p "Use "BDP"" at bounding box center [877, 271] width 46 height 13
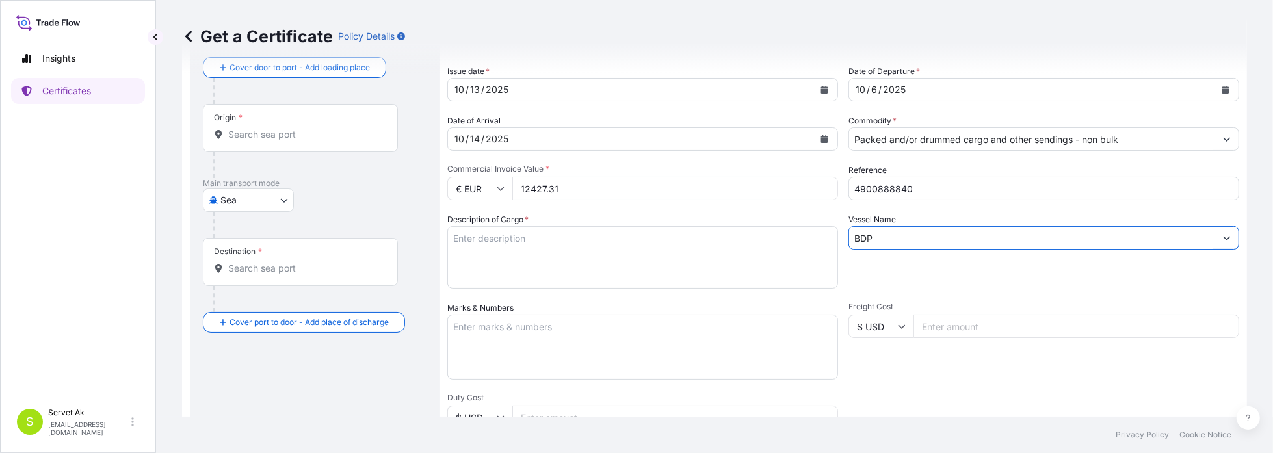
type input "BDP"
click at [651, 263] on textarea "Description of Cargo *" at bounding box center [642, 257] width 391 height 62
click at [556, 235] on textarea "Mono CM . Net weight: Brut weight: Insurance Value:" at bounding box center [642, 257] width 391 height 62
click at [642, 238] on textarea "Mono CM . Net weight: 3.075Kg Brut weight: Insurance Value:" at bounding box center [642, 257] width 391 height 62
click at [773, 238] on textarea "Mono CM . Net weight: 3.075Kg Brut weight:3.124,6kg Insurance Value:" at bounding box center [642, 257] width 391 height 62
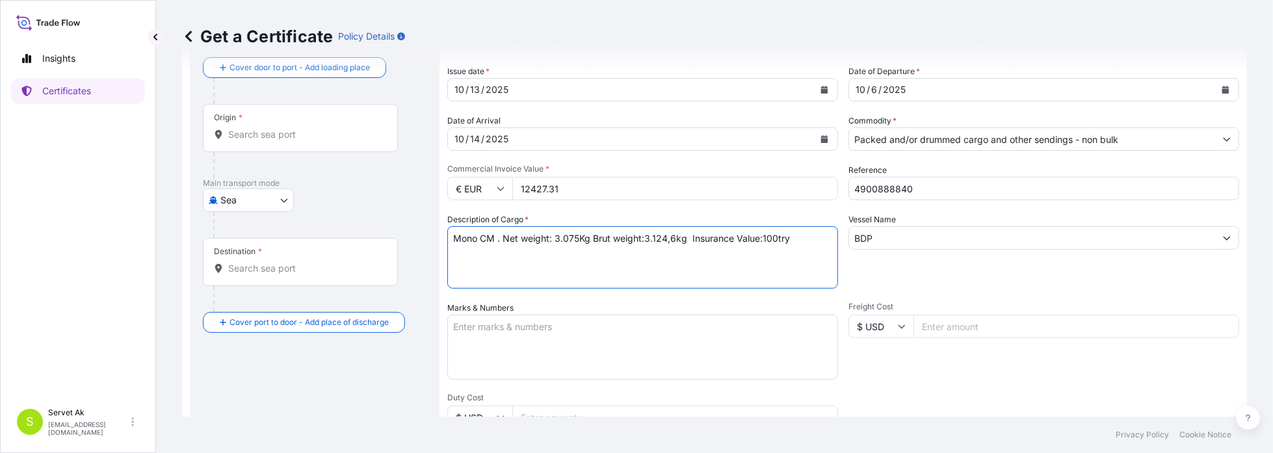
drag, startPoint x: 794, startPoint y: 241, endPoint x: 410, endPoint y: 244, distance: 384.3
click at [410, 244] on form "Route Details Cover door to port - Add loading place Place of loading Road / [G…" at bounding box center [714, 344] width 1065 height 672
type textarea "Mono CM . Net weight: 3.075Kg Brut weight:3.124,6kg Insurance Value:100try"
click at [488, 341] on textarea "Marks & Numbers" at bounding box center [642, 347] width 391 height 65
paste textarea "Mono CM . Net weight: 3.075Kg Brut weight:3.124,6kg Insurance Value:100try"
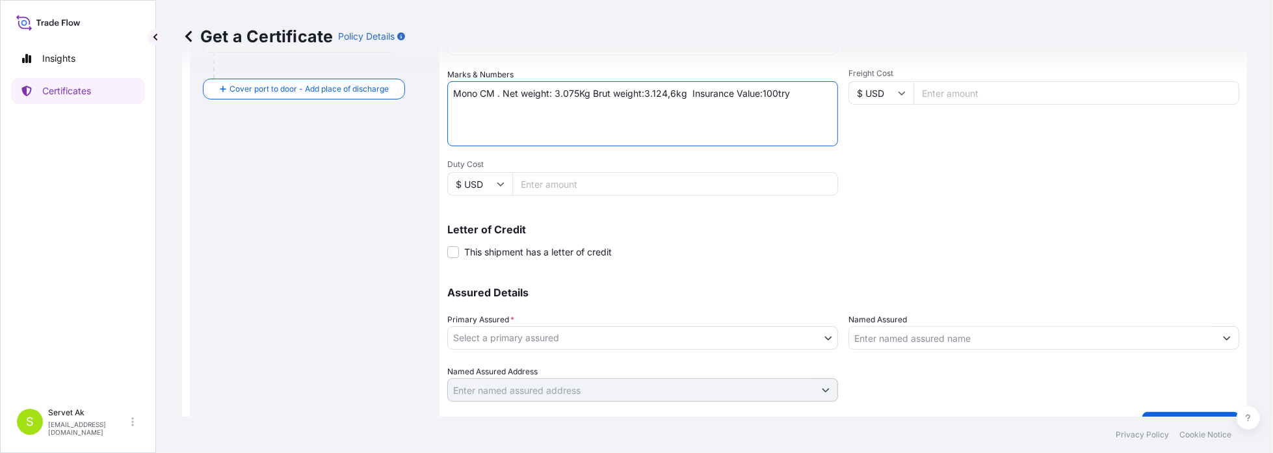
scroll to position [327, 0]
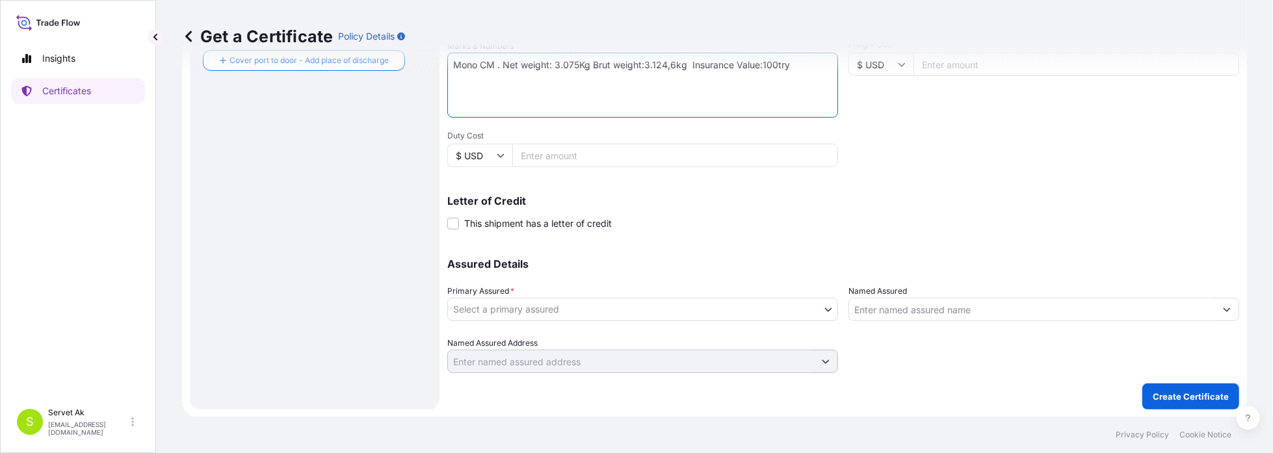
type textarea "Mono CM . Net weight: 3.075Kg Brut weight:3.124,6kg Insurance Value:100try"
click at [536, 310] on body "Insights Certificates S Servet Ak [EMAIL_ADDRESS][DOMAIN_NAME] Get a Certificat…" at bounding box center [636, 226] width 1273 height 453
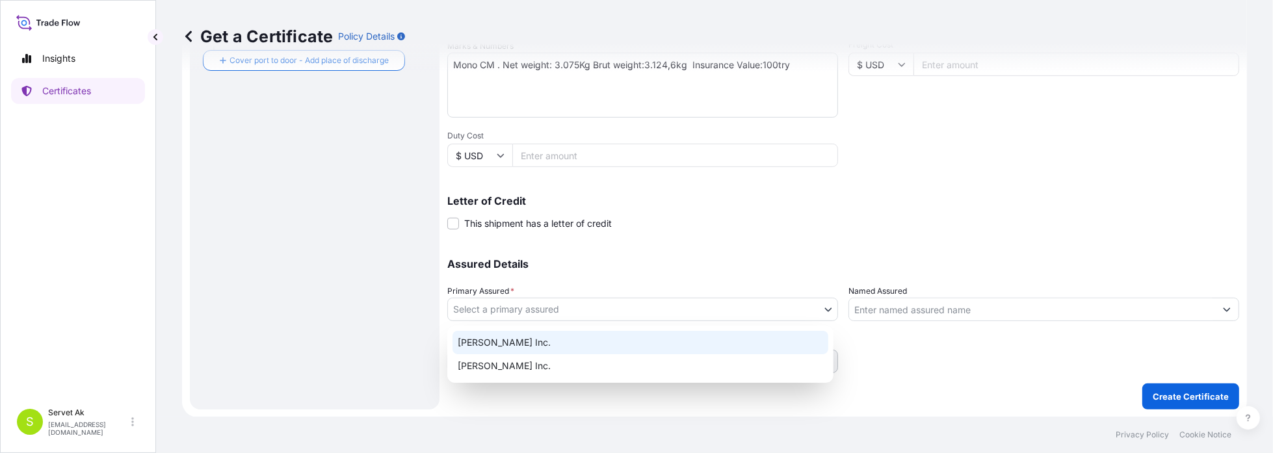
click at [541, 336] on div "[PERSON_NAME] Inc." at bounding box center [641, 342] width 376 height 23
select select "32015"
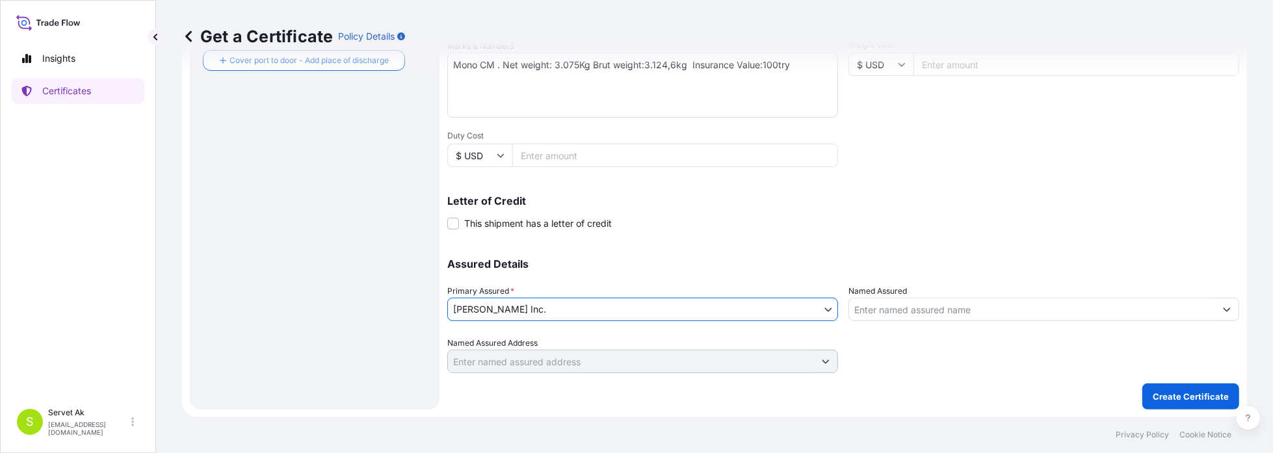
click at [893, 311] on input "Named Assured" at bounding box center [1032, 309] width 366 height 23
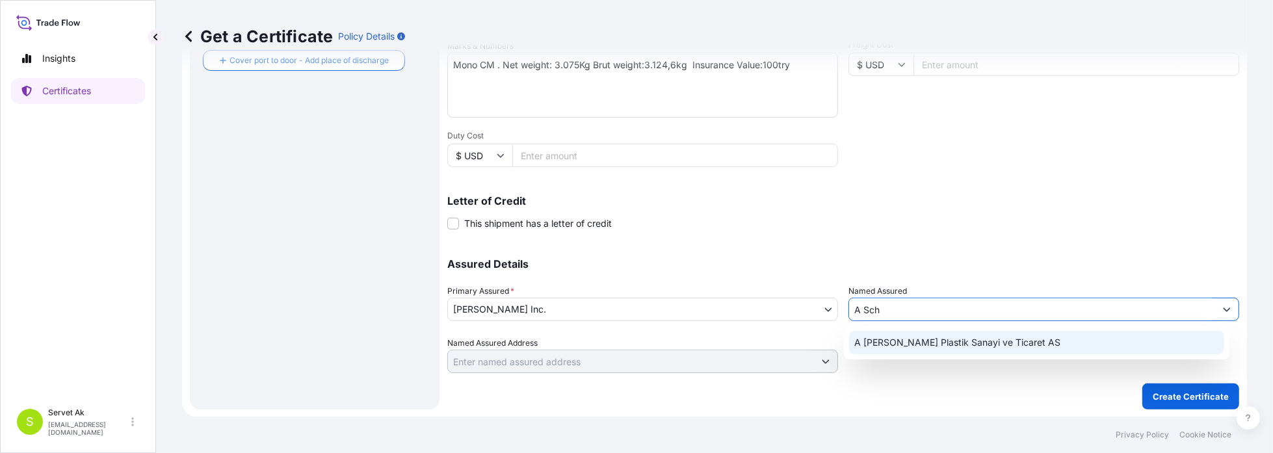
click at [899, 345] on span "A [PERSON_NAME] Plastik Sanayi ve Ticaret AS" at bounding box center [957, 342] width 206 height 13
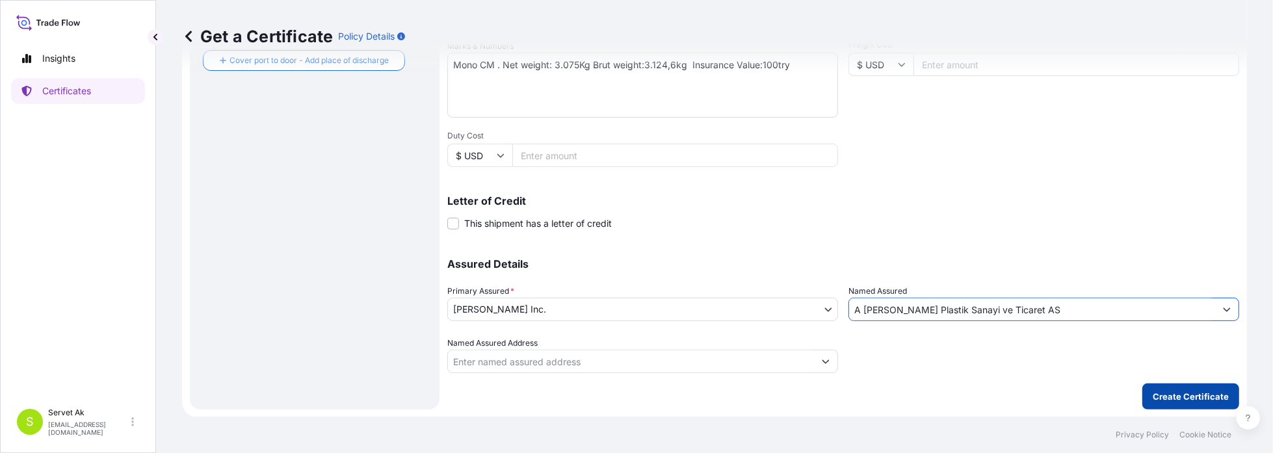
type input "A [PERSON_NAME] Plastik Sanayi ve Ticaret AS"
click at [1208, 397] on p "Create Certificate" at bounding box center [1191, 396] width 76 height 13
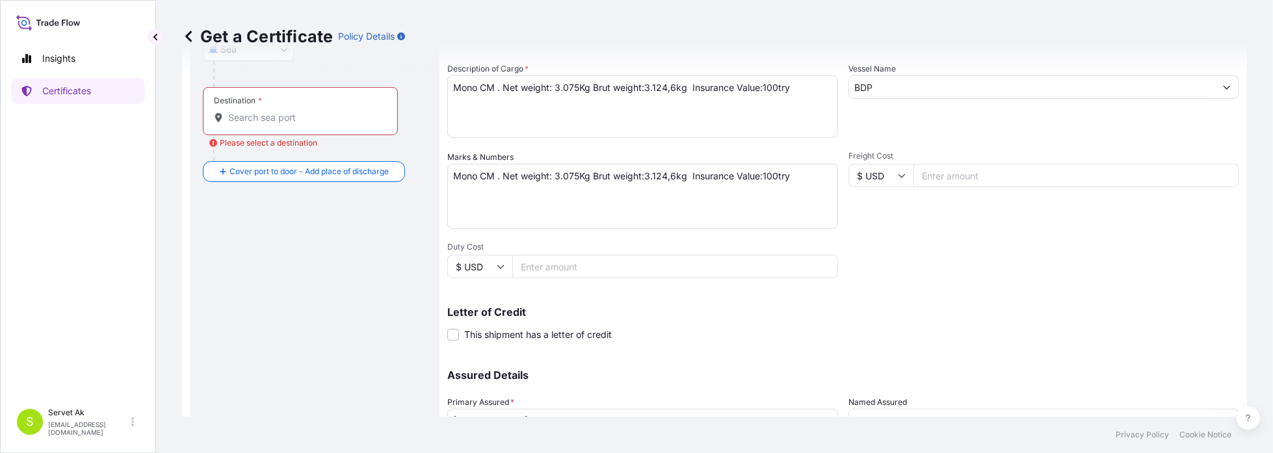
scroll to position [67, 0]
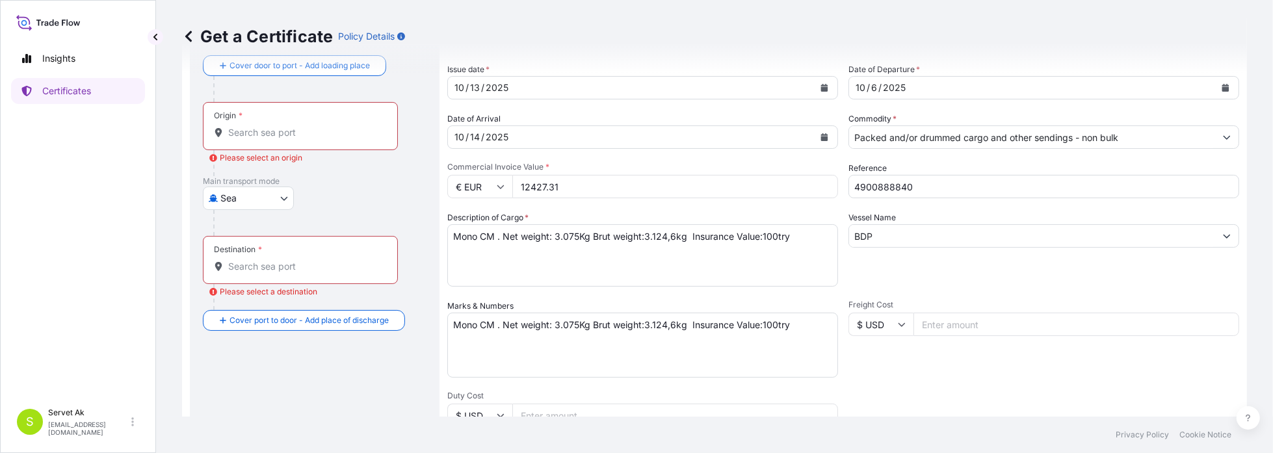
click at [231, 196] on body "4 options available. 1 option available. Insights Certificates S Servet Ak [EMA…" at bounding box center [636, 226] width 1273 height 453
click at [242, 251] on span "Road" at bounding box center [239, 254] width 22 height 13
select select "Road"
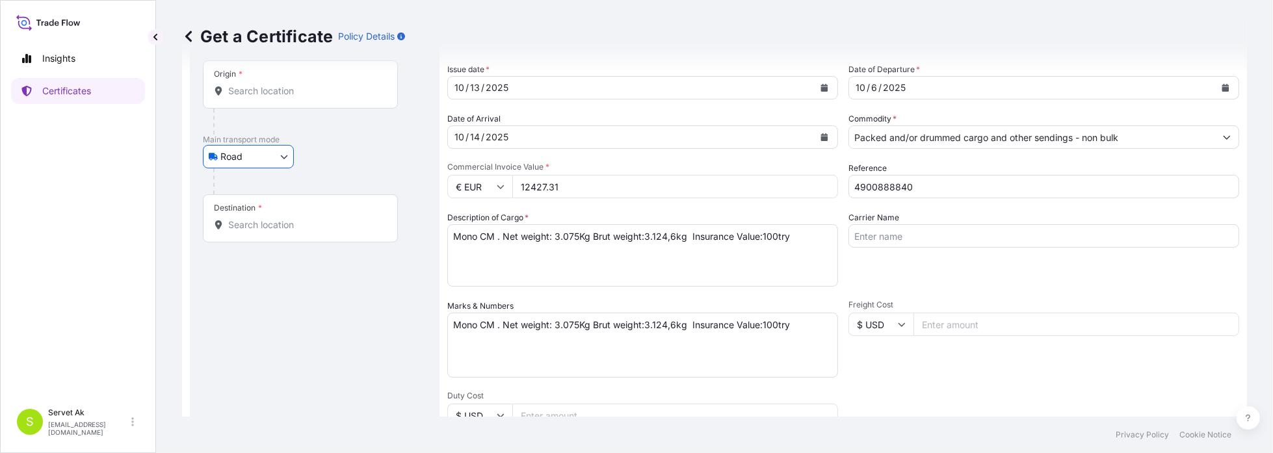
click at [259, 88] on input "Origin *" at bounding box center [304, 91] width 153 height 13
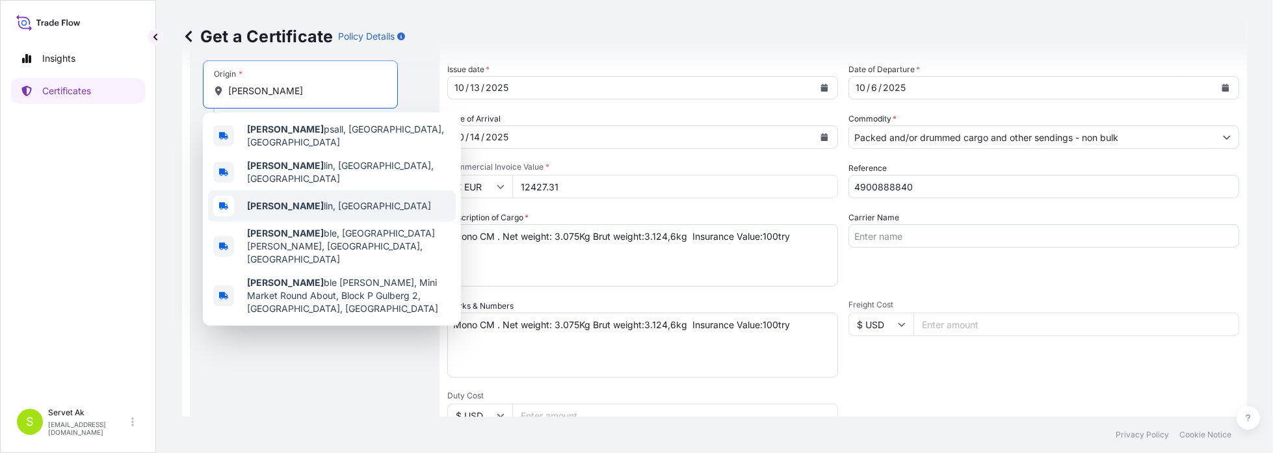
click at [288, 191] on div "[PERSON_NAME], [GEOGRAPHIC_DATA]" at bounding box center [332, 206] width 248 height 31
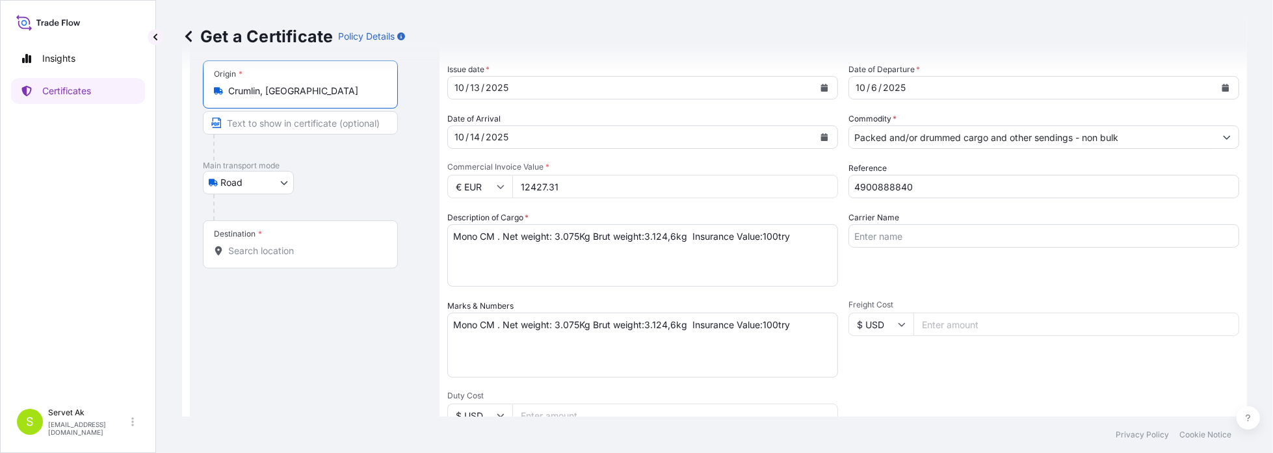
type input "Crumlin, [GEOGRAPHIC_DATA]"
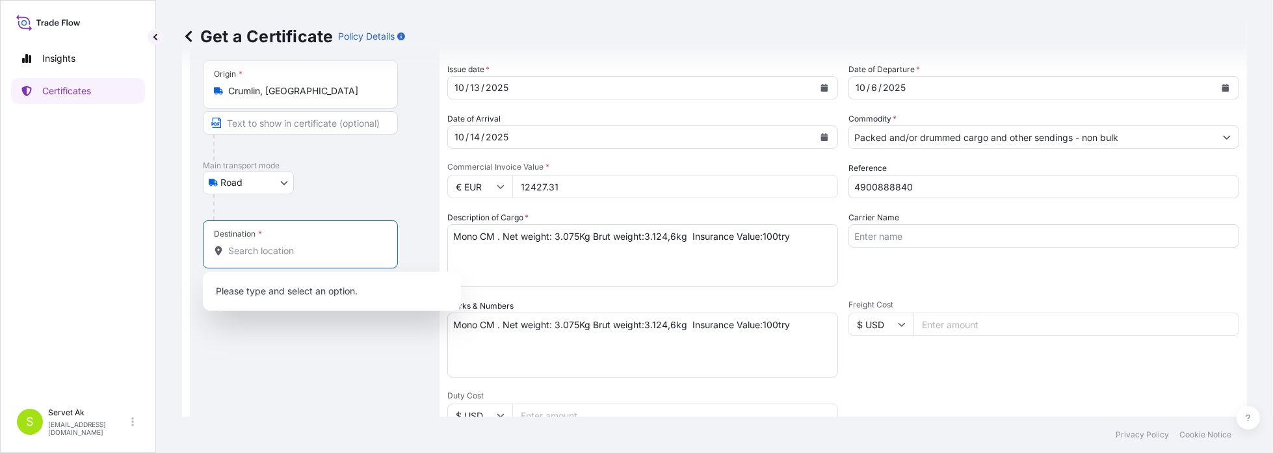
click at [282, 247] on input "Destination *" at bounding box center [304, 250] width 153 height 13
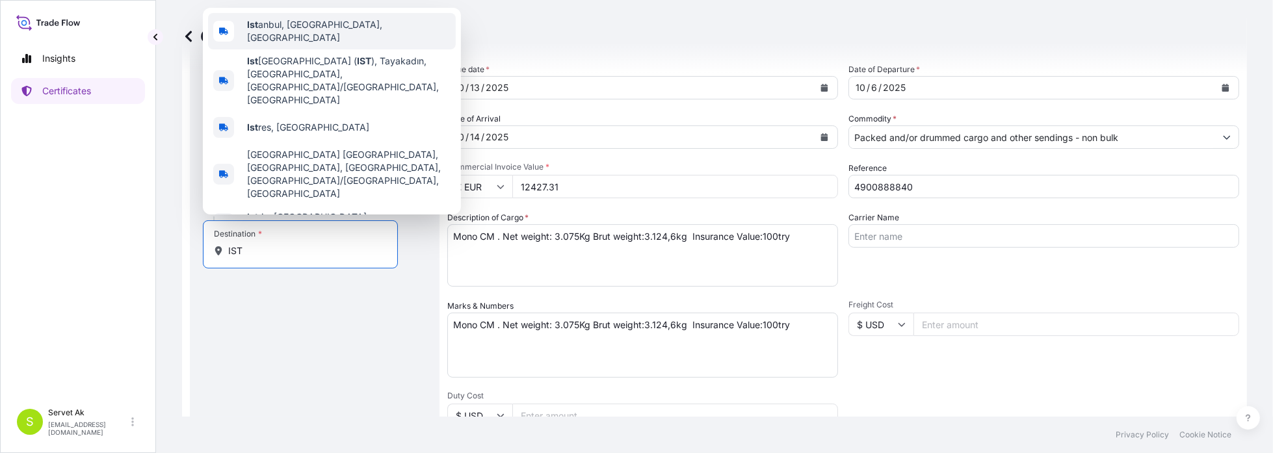
click at [291, 44] on span "Ist anbul, [GEOGRAPHIC_DATA], [GEOGRAPHIC_DATA]" at bounding box center [349, 31] width 204 height 26
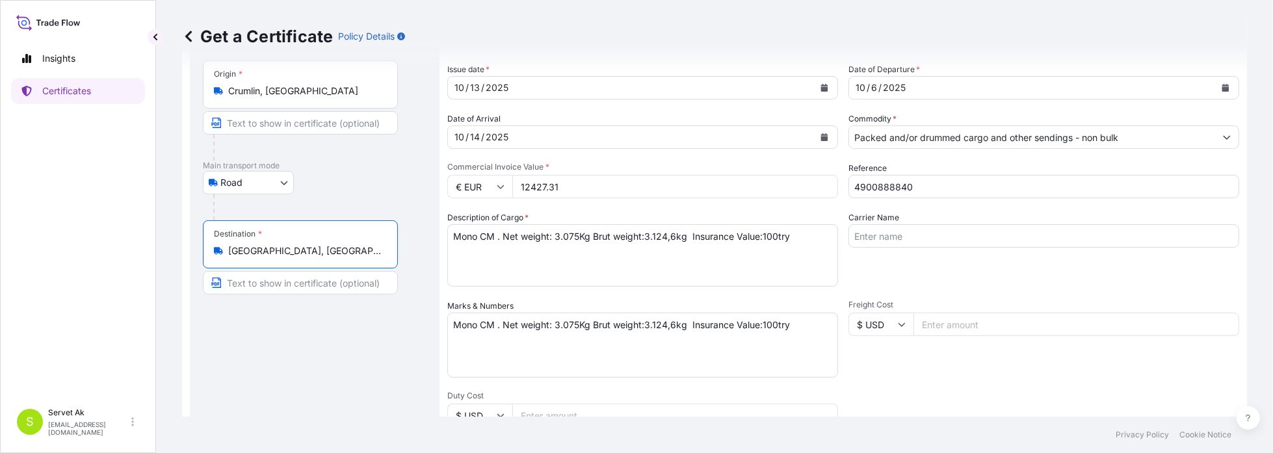
type input "[GEOGRAPHIC_DATA], [GEOGRAPHIC_DATA], [GEOGRAPHIC_DATA]"
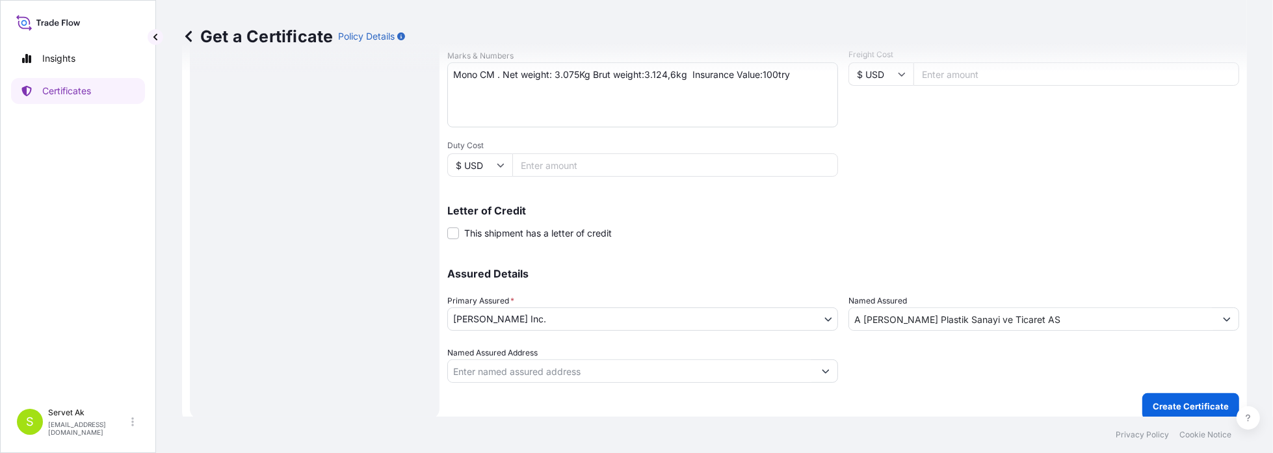
scroll to position [327, 0]
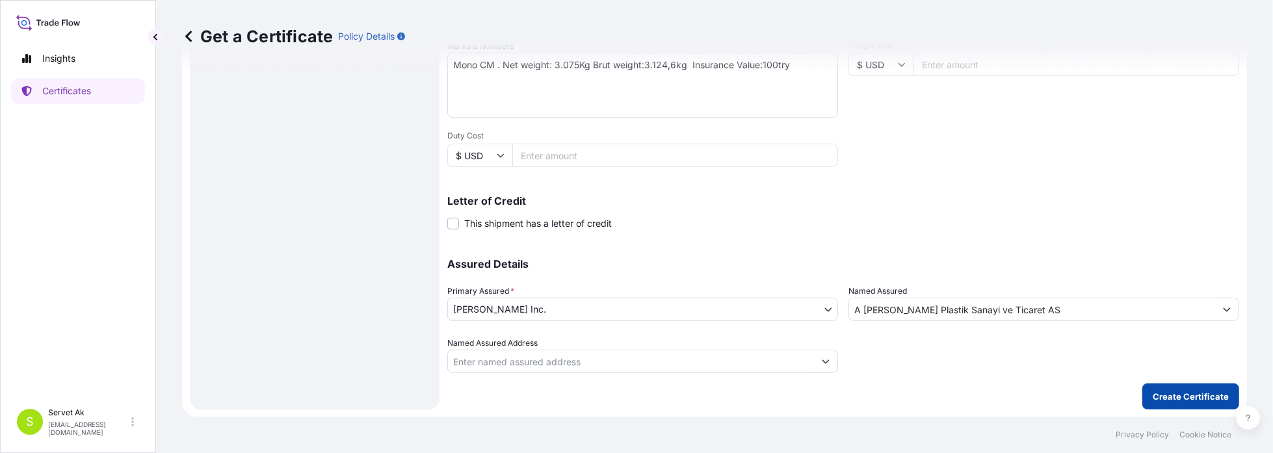
click at [1161, 390] on p "Create Certificate" at bounding box center [1191, 396] width 76 height 13
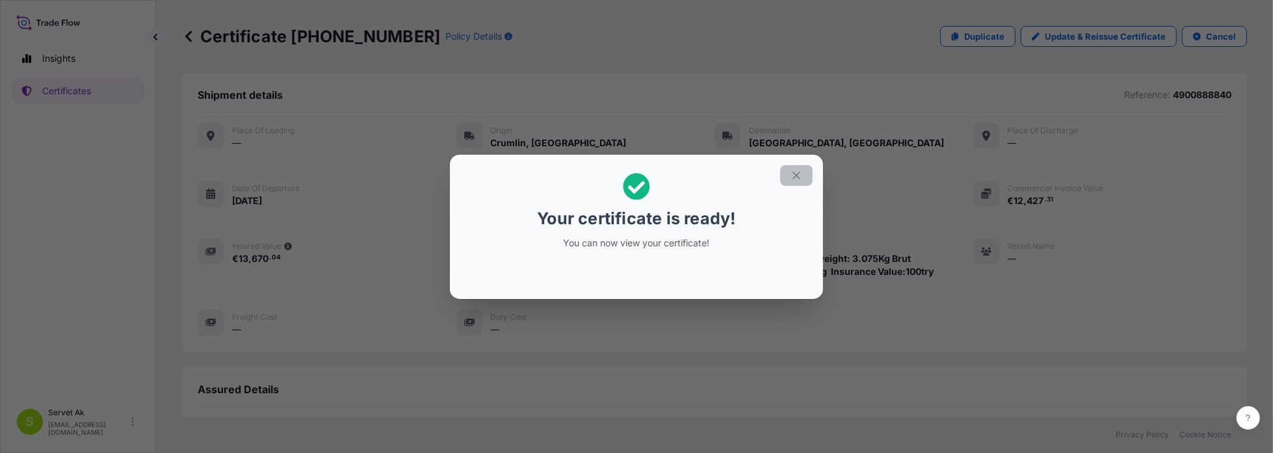
click at [805, 171] on button "button" at bounding box center [796, 175] width 33 height 21
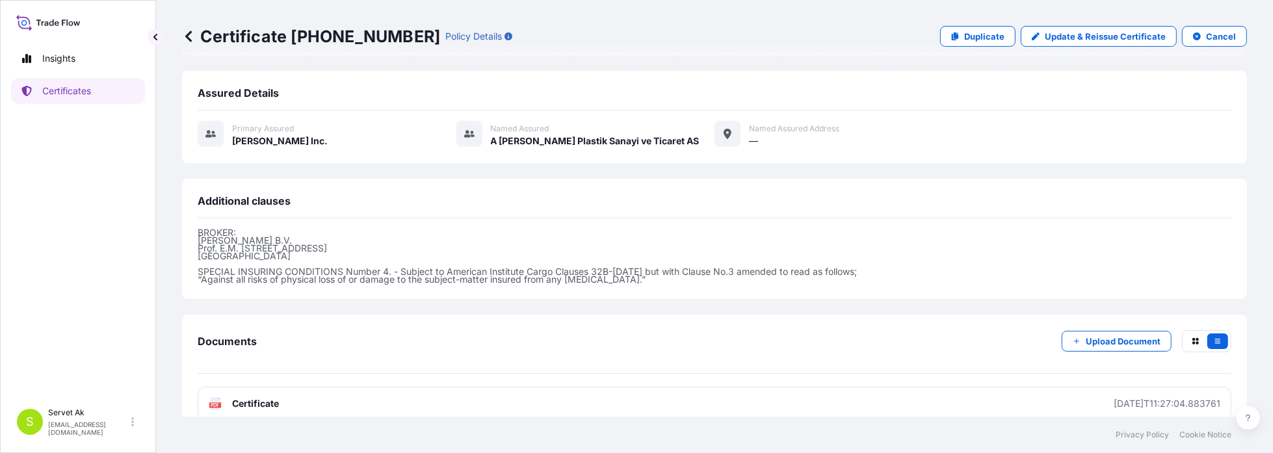
scroll to position [313, 0]
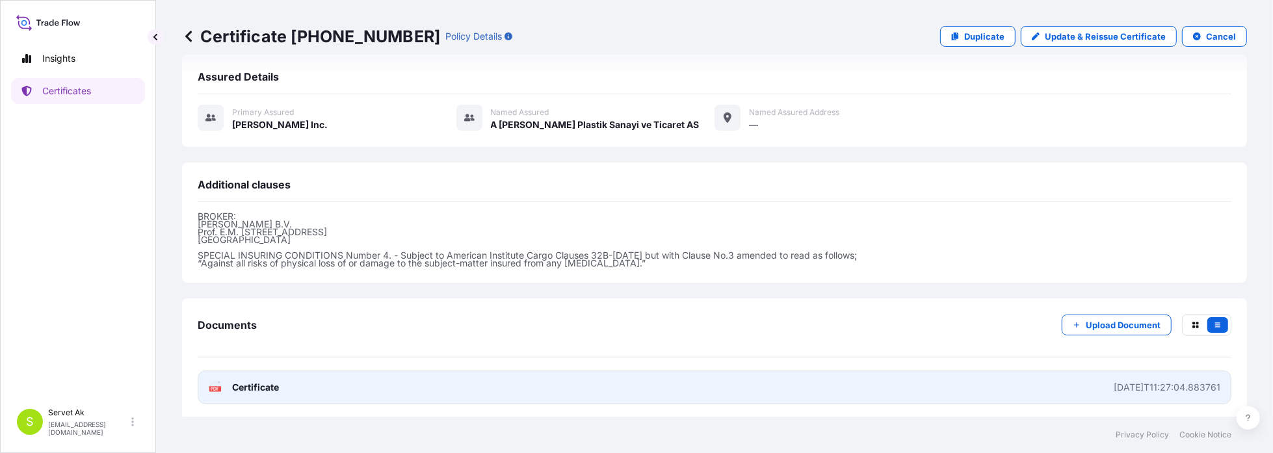
click at [366, 384] on link "PDF Certificate [DATE]T11:27:04.883761" at bounding box center [715, 388] width 1034 height 34
